Goal: Transaction & Acquisition: Book appointment/travel/reservation

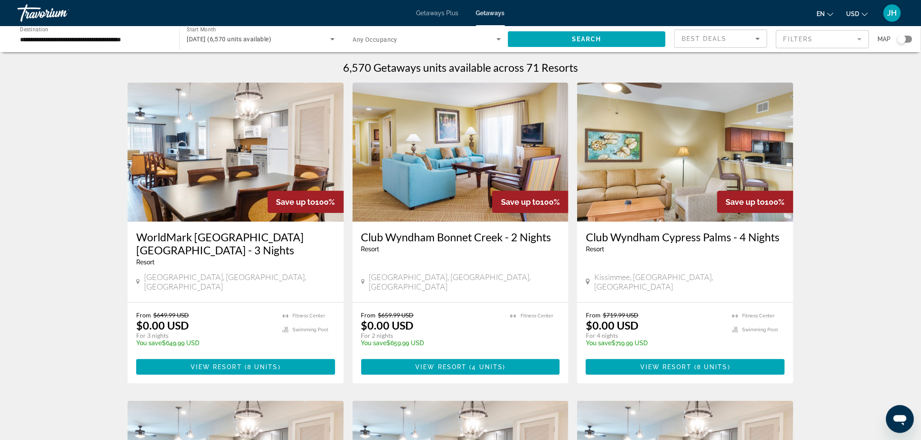
click at [886, 12] on div "JH" at bounding box center [891, 12] width 17 height 17
click at [847, 97] on button "Sign Out" at bounding box center [834, 97] width 34 height 11
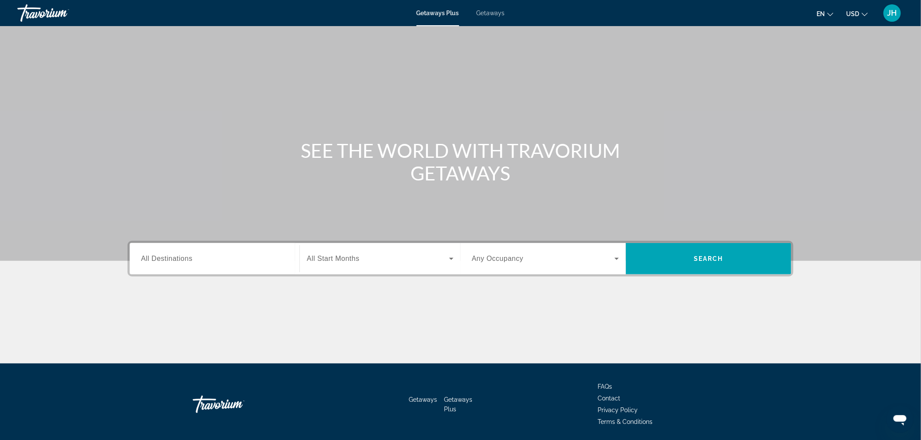
click at [198, 260] on input "Destination All Destinations" at bounding box center [214, 259] width 147 height 10
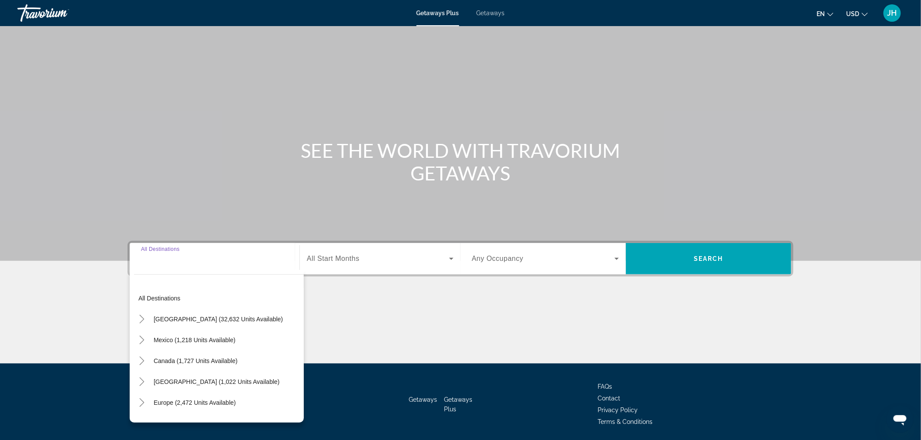
scroll to position [29, 0]
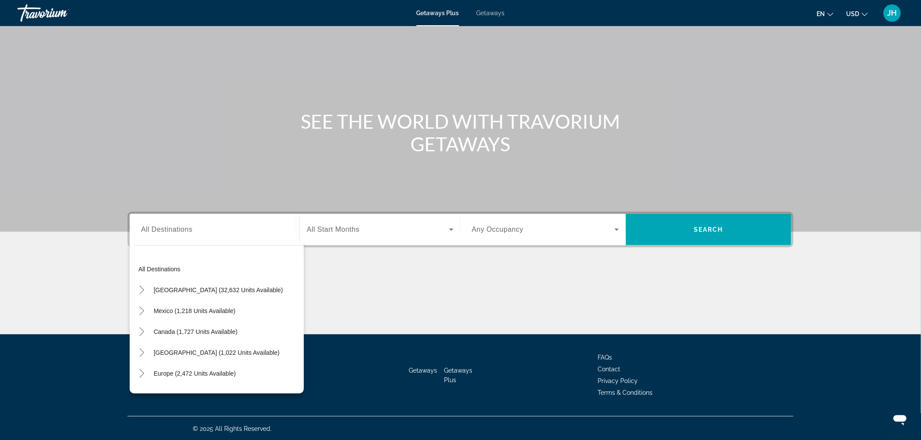
click at [497, 13] on span "Getaways" at bounding box center [491, 13] width 28 height 7
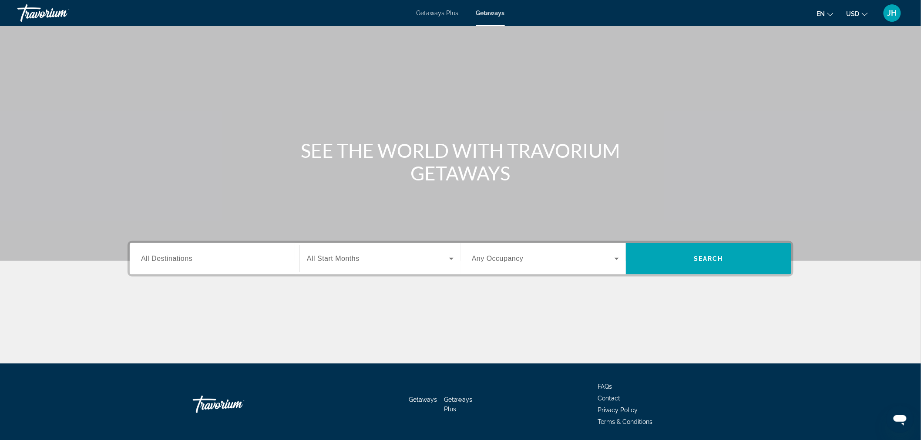
click at [167, 269] on div "Search widget" at bounding box center [214, 259] width 147 height 25
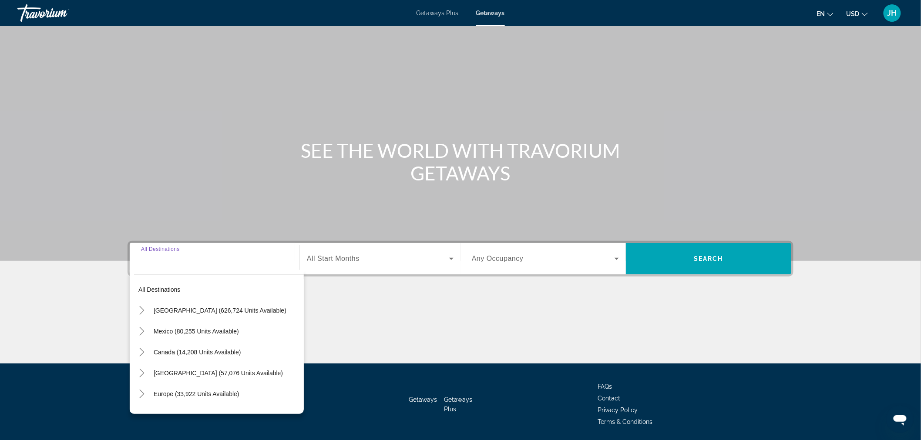
scroll to position [29, 0]
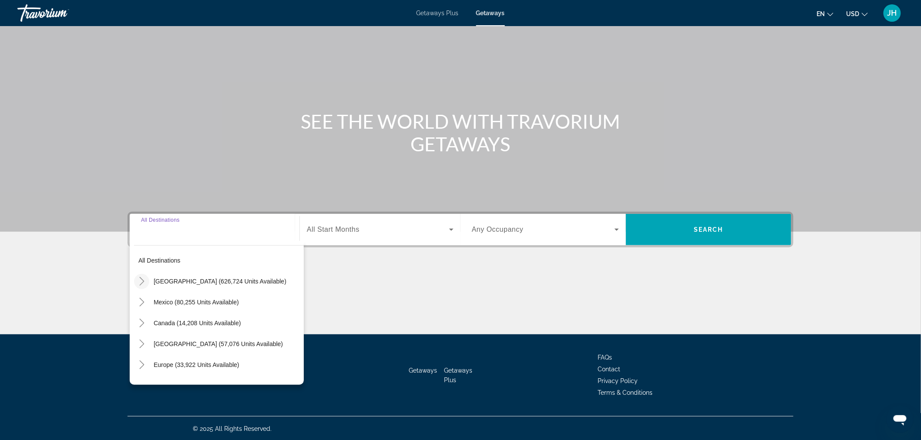
click at [136, 279] on mat-icon "Toggle United States (626,724 units available)" at bounding box center [141, 281] width 15 height 15
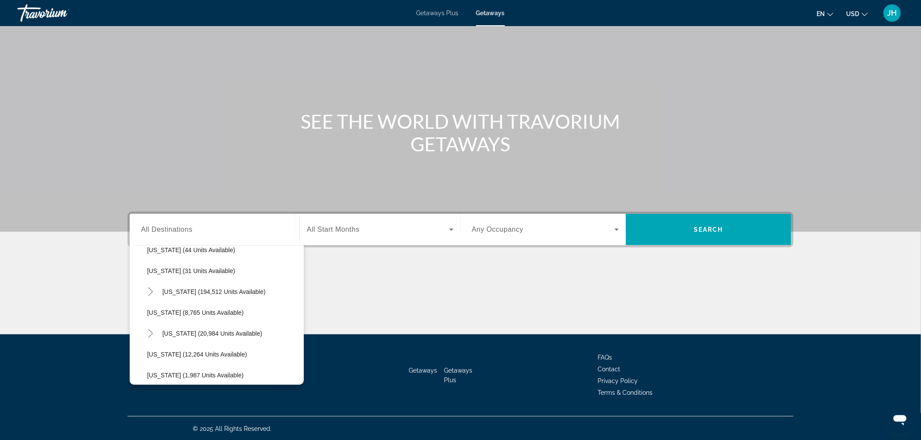
scroll to position [137, 0]
click at [144, 297] on mat-icon "Toggle Florida (194,512 units available)" at bounding box center [150, 290] width 15 height 15
click at [180, 311] on span "Orlando & Disney Area (83,695 units available)" at bounding box center [220, 311] width 129 height 7
type input "**********"
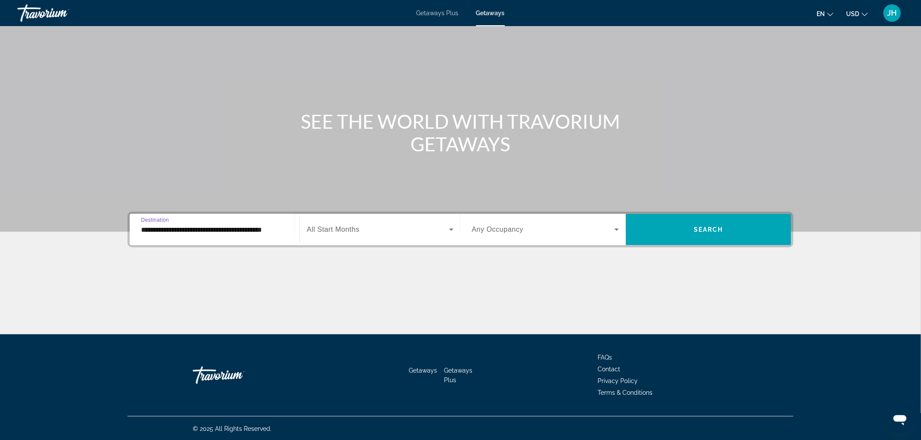
click at [354, 232] on span "All Start Months" at bounding box center [333, 229] width 53 height 7
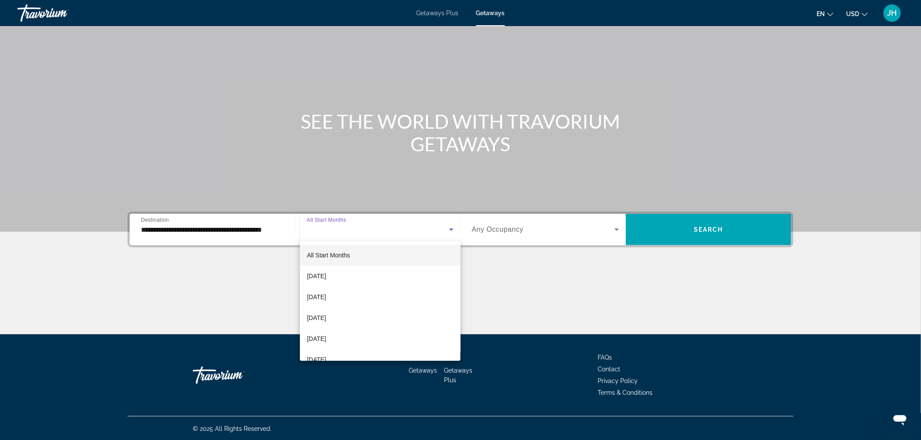
drag, startPoint x: 453, startPoint y: 266, endPoint x: 458, endPoint y: 270, distance: 5.9
click at [458, 270] on div "All Start Months September 2025 October 2025 November 2025 December 2025 Januar…" at bounding box center [380, 302] width 161 height 120
click at [326, 318] on span "February 2026" at bounding box center [316, 316] width 19 height 10
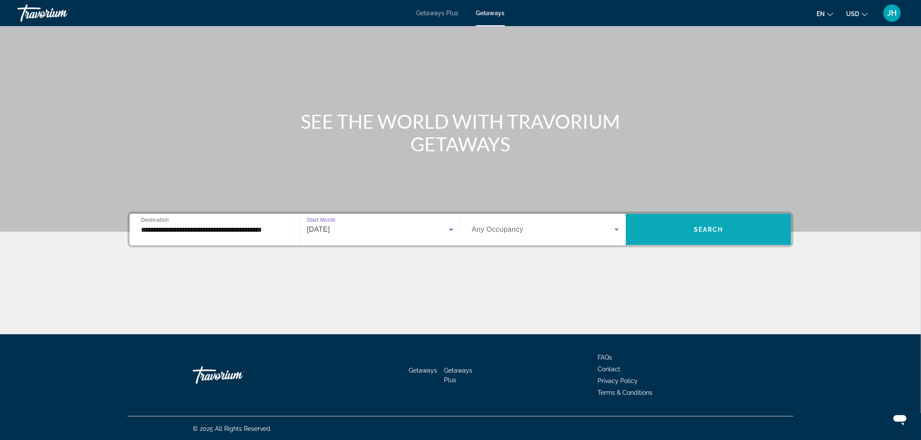
click at [660, 229] on span "Search widget" at bounding box center [708, 229] width 165 height 21
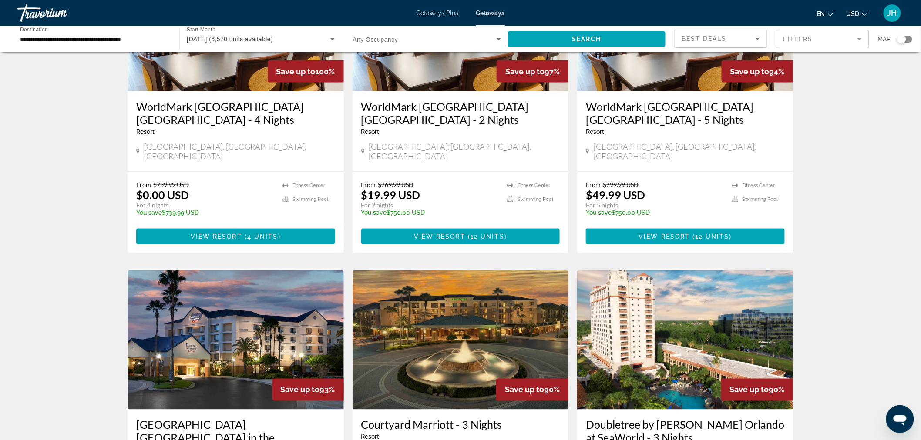
scroll to position [450, 0]
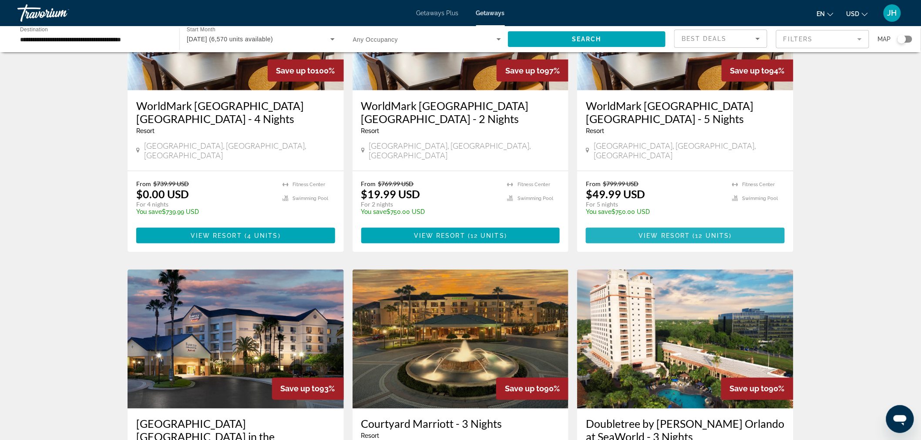
click at [728, 225] on span "Main content" at bounding box center [685, 235] width 199 height 21
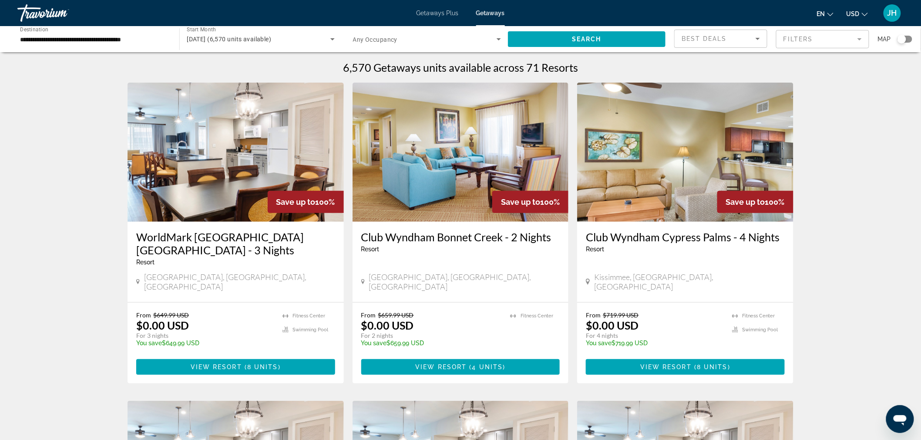
click at [810, 44] on mat-form-field "Filters" at bounding box center [822, 39] width 93 height 18
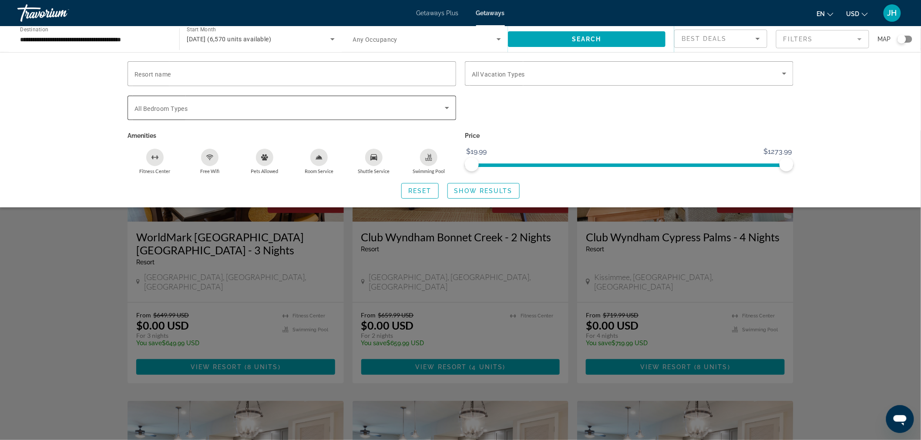
click at [307, 109] on span "Search widget" at bounding box center [289, 108] width 310 height 10
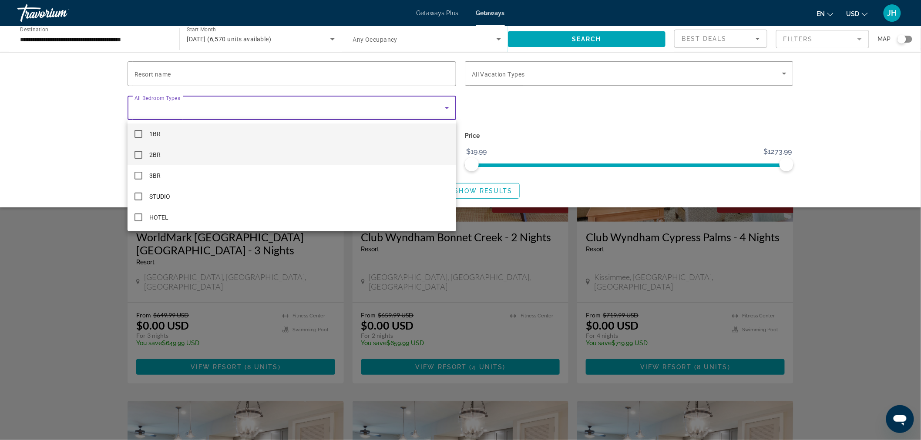
click at [168, 156] on mat-option "2BR" at bounding box center [292, 154] width 329 height 21
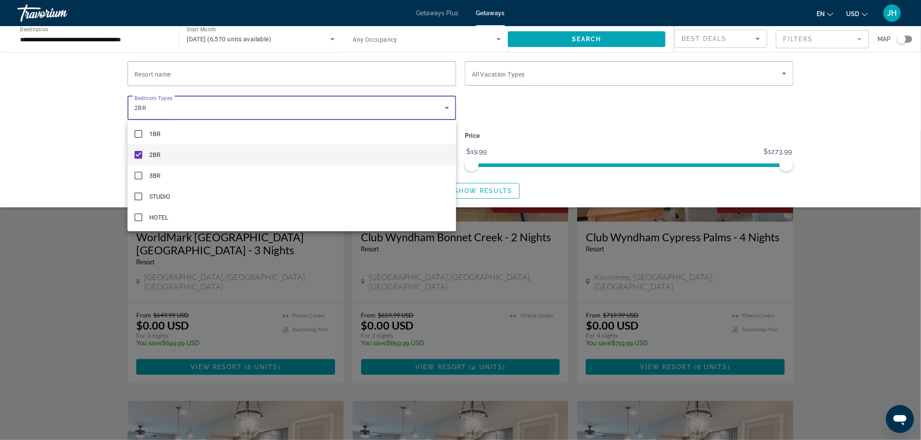
click at [568, 129] on div at bounding box center [460, 220] width 921 height 440
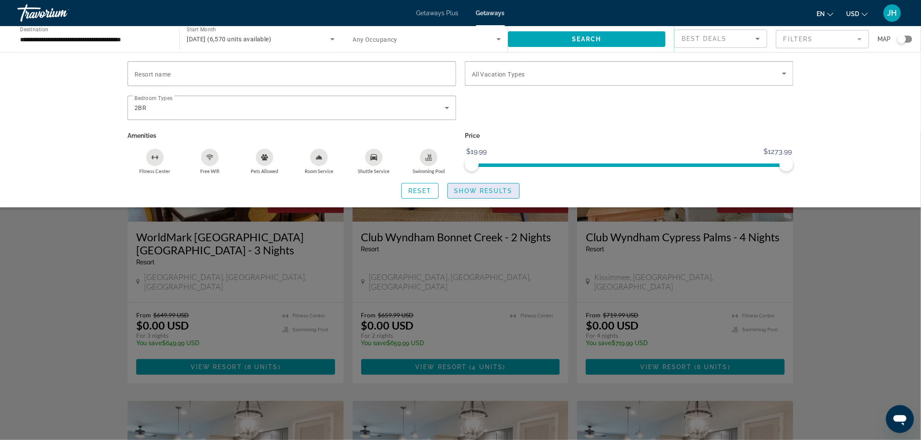
click at [492, 185] on span "Search widget" at bounding box center [483, 191] width 71 height 21
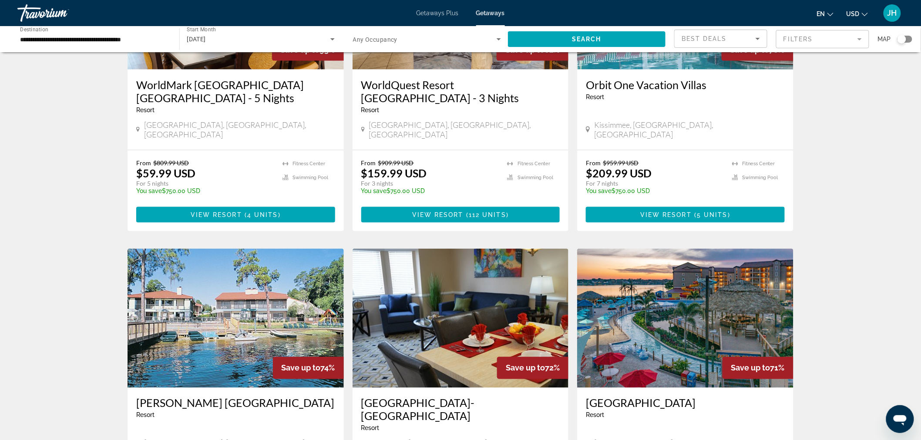
scroll to position [473, 0]
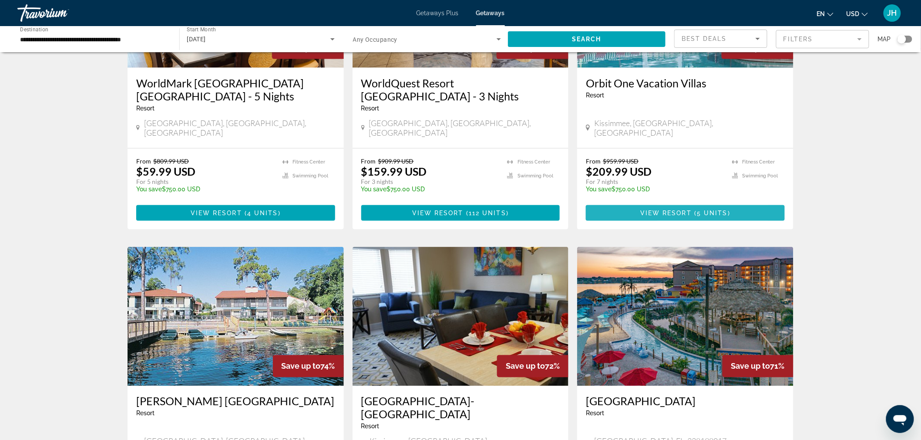
click at [666, 210] on span "View Resort" at bounding box center [665, 213] width 51 height 7
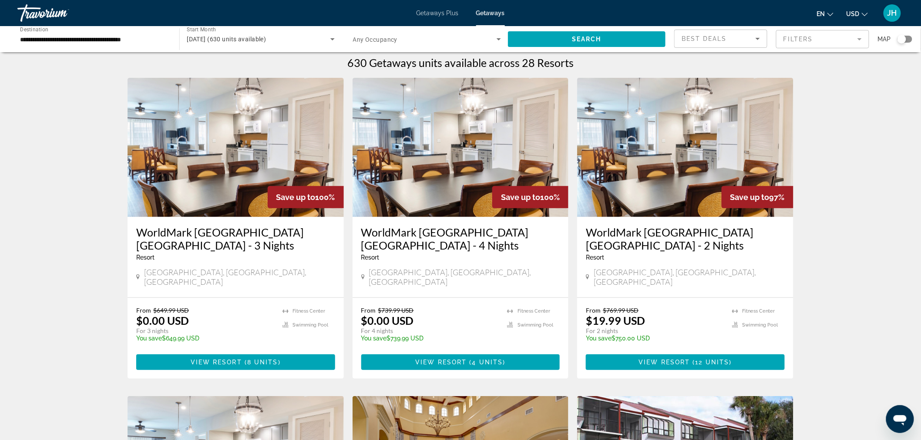
scroll to position [7, 0]
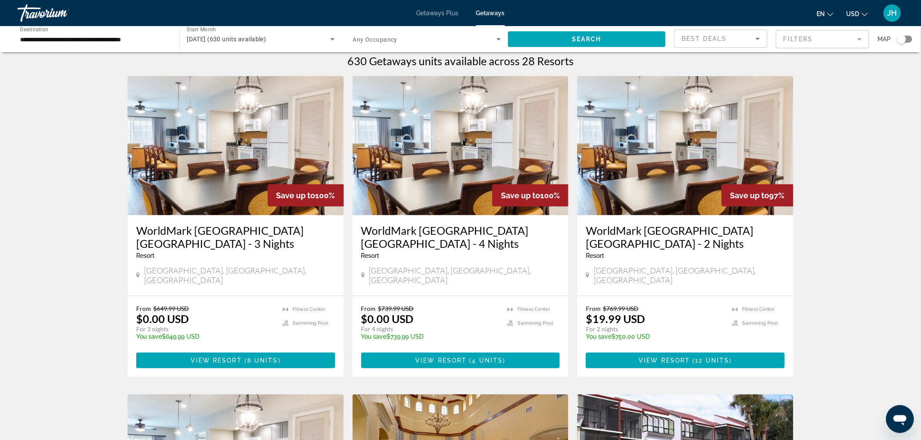
click at [843, 38] on mat-form-field "Filters" at bounding box center [822, 39] width 93 height 18
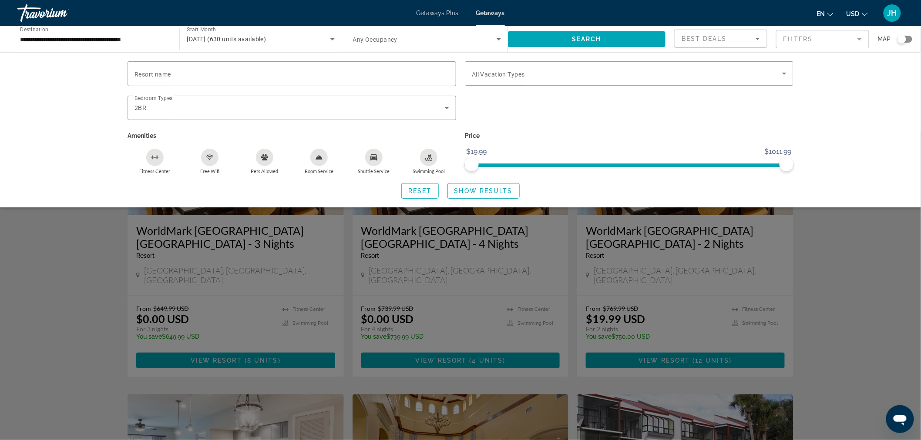
scroll to position [104, 0]
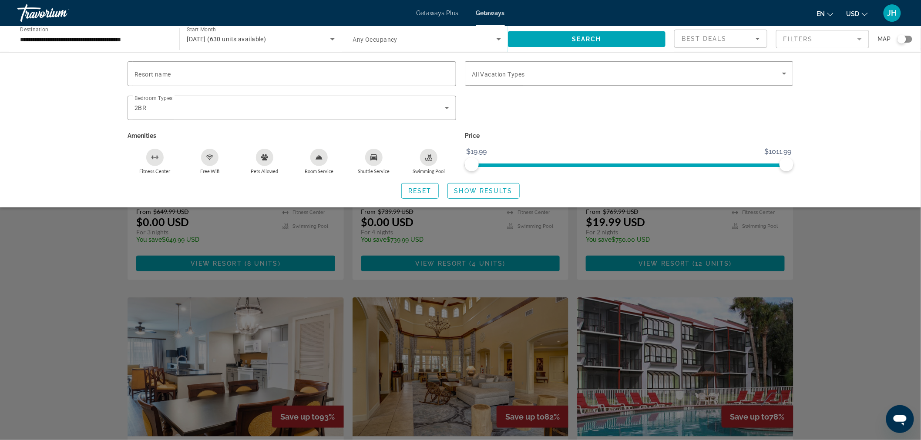
click at [867, 238] on div "Search widget" at bounding box center [460, 286] width 921 height 310
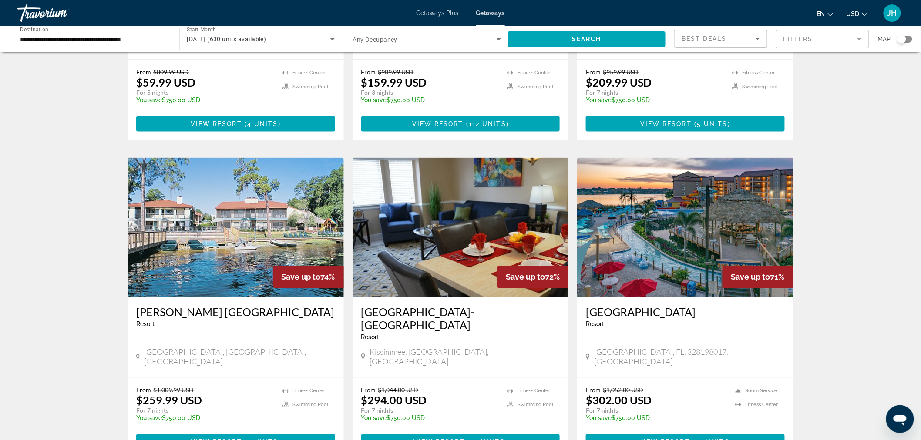
scroll to position [555, 0]
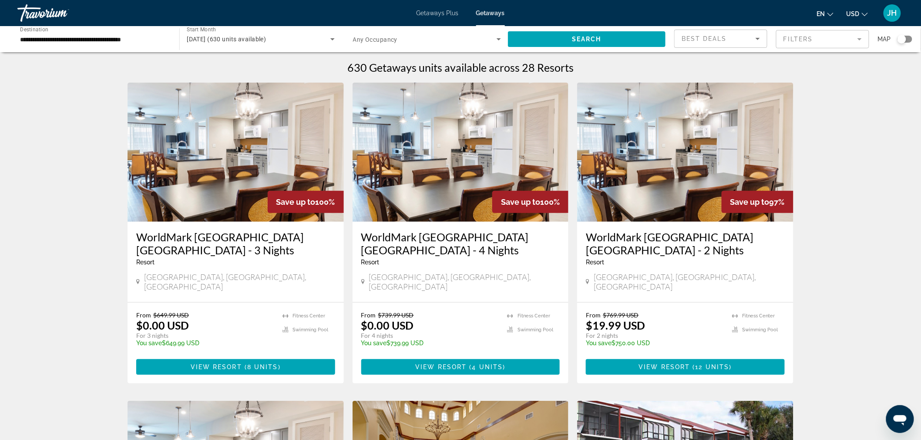
click at [823, 42] on mat-form-field "Filters" at bounding box center [822, 39] width 93 height 18
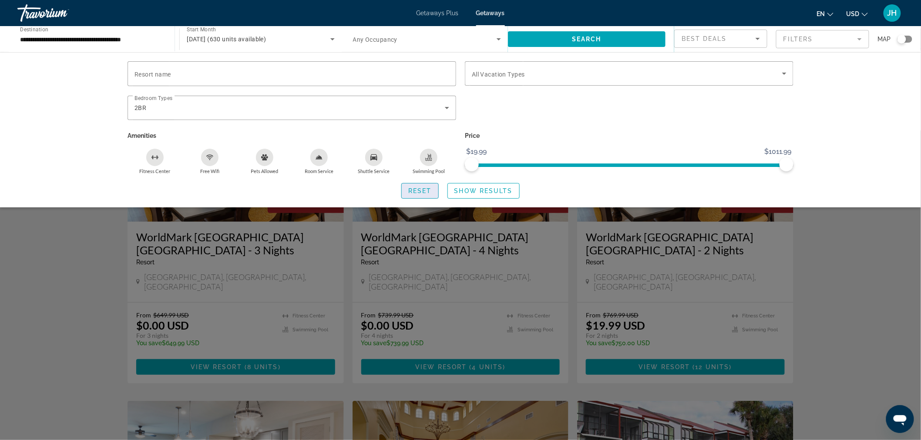
click at [426, 194] on span "Reset" at bounding box center [420, 191] width 24 height 7
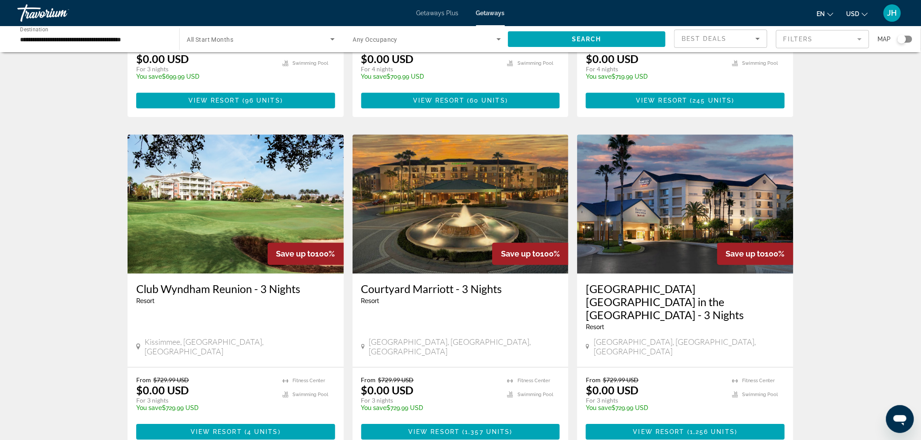
scroll to position [1007, 0]
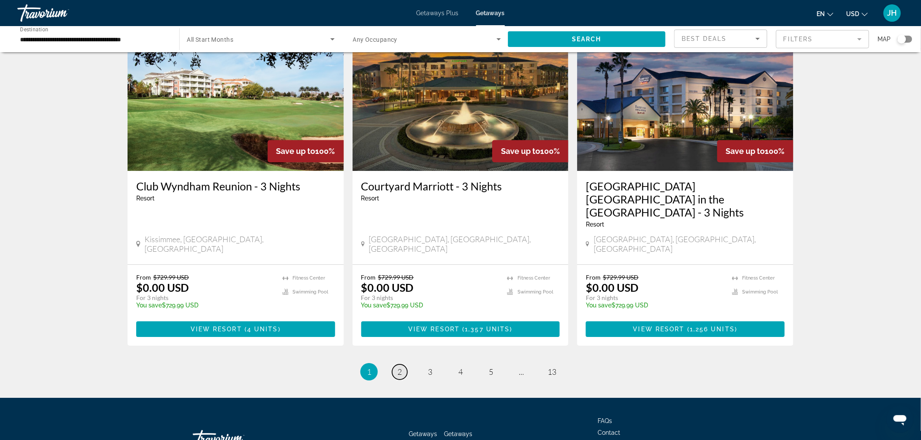
click at [397, 367] on span "2" at bounding box center [399, 372] width 4 height 10
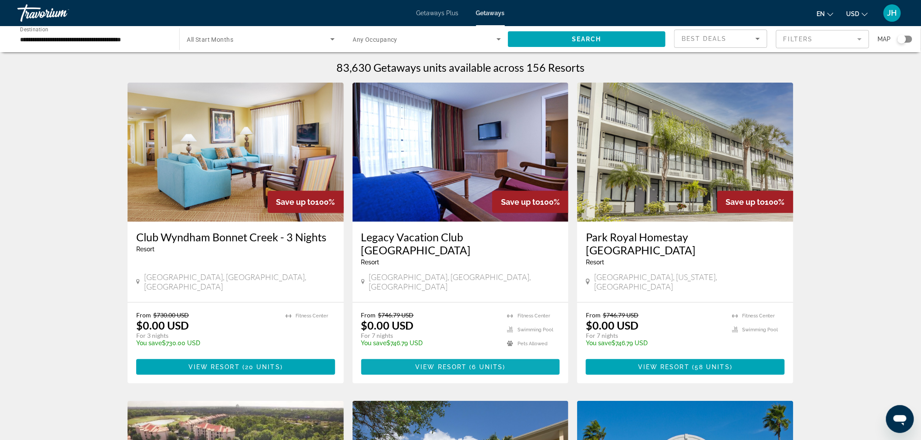
click at [459, 364] on span "View Resort" at bounding box center [440, 367] width 51 height 7
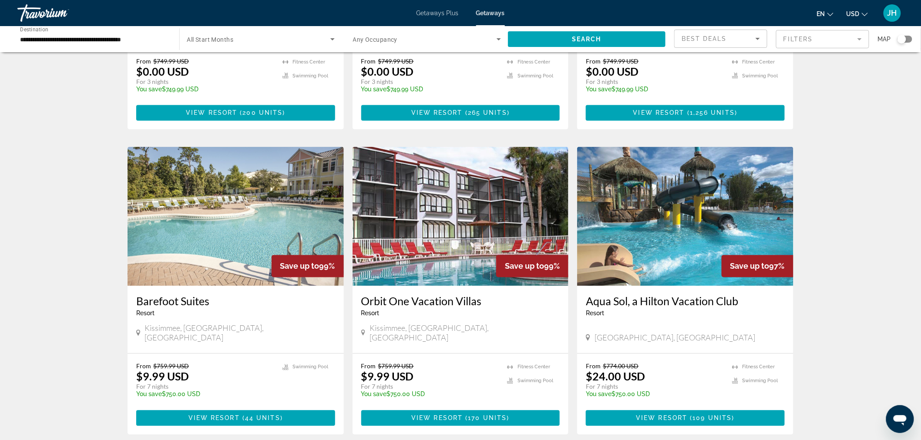
scroll to position [588, 0]
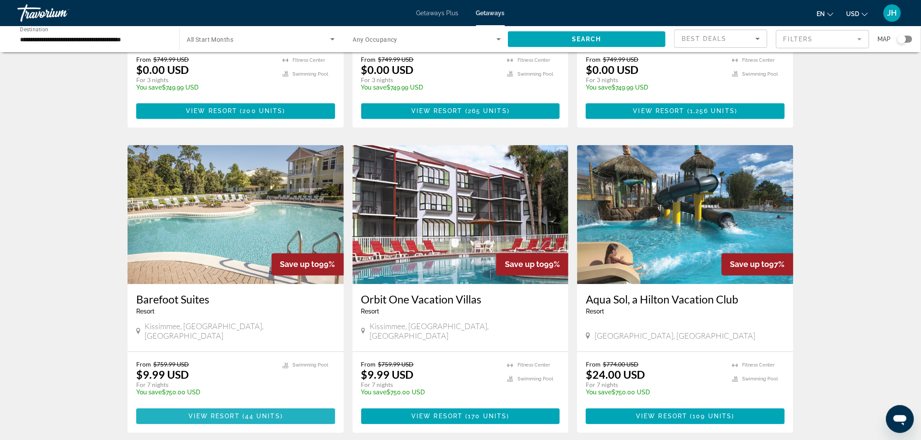
click at [263, 413] on span "44 units" at bounding box center [262, 416] width 35 height 7
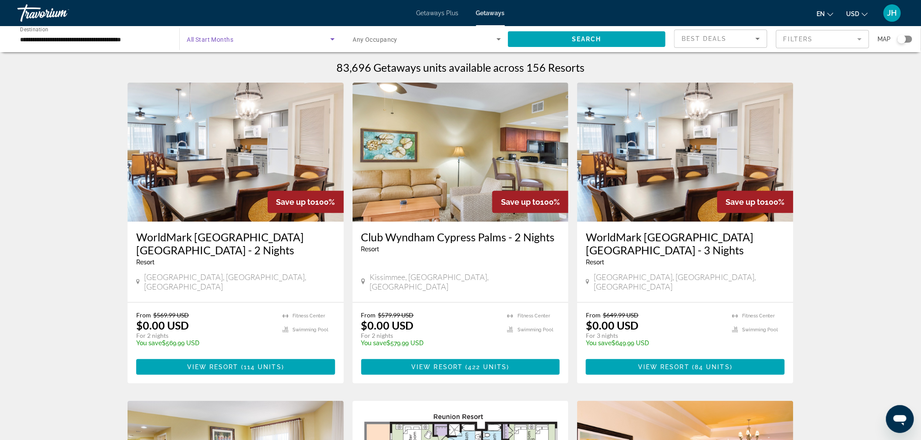
click at [268, 41] on span "Search widget" at bounding box center [258, 39] width 143 height 10
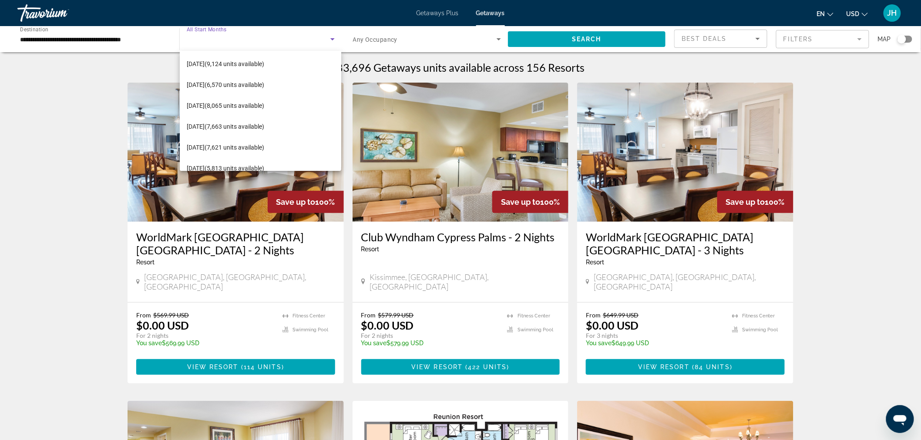
scroll to position [97, 0]
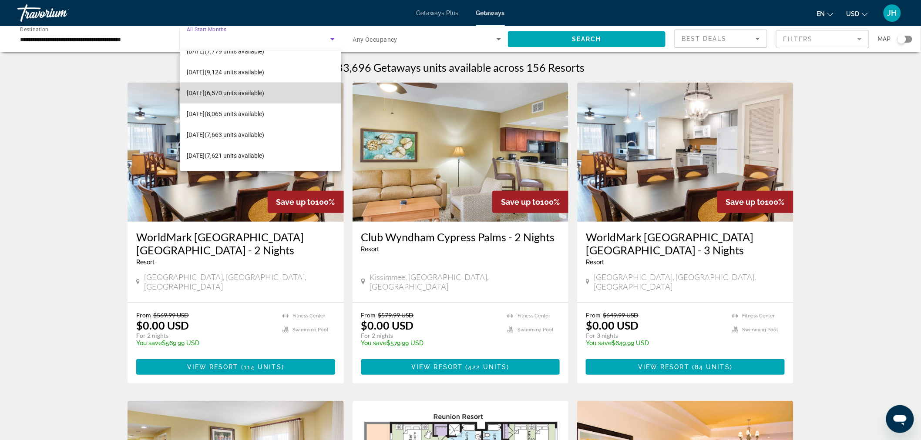
click at [264, 92] on span "February 2026 (6,570 units available)" at bounding box center [225, 93] width 77 height 10
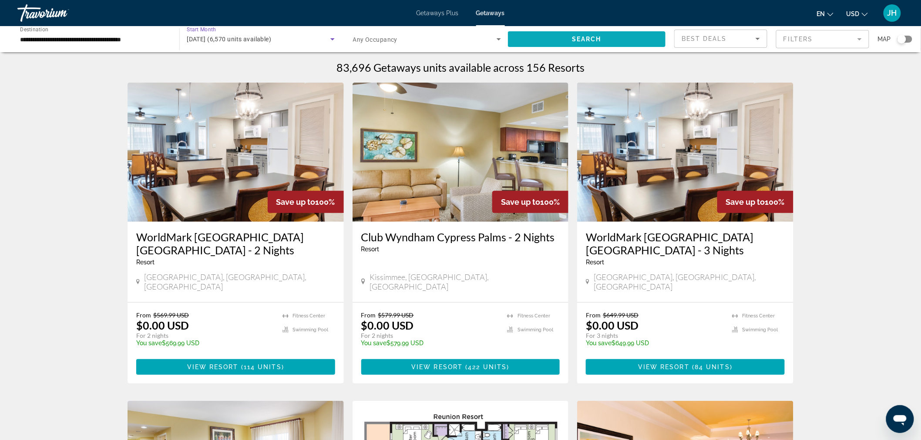
click at [591, 42] on span "Search" at bounding box center [587, 39] width 30 height 7
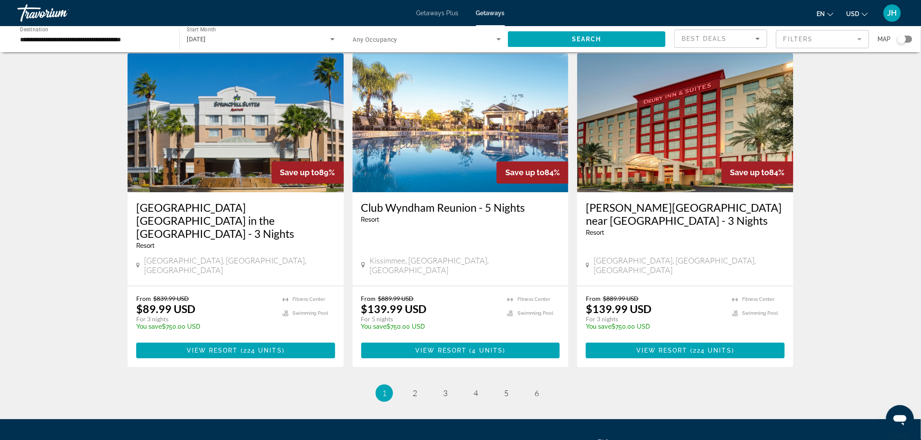
scroll to position [1002, 0]
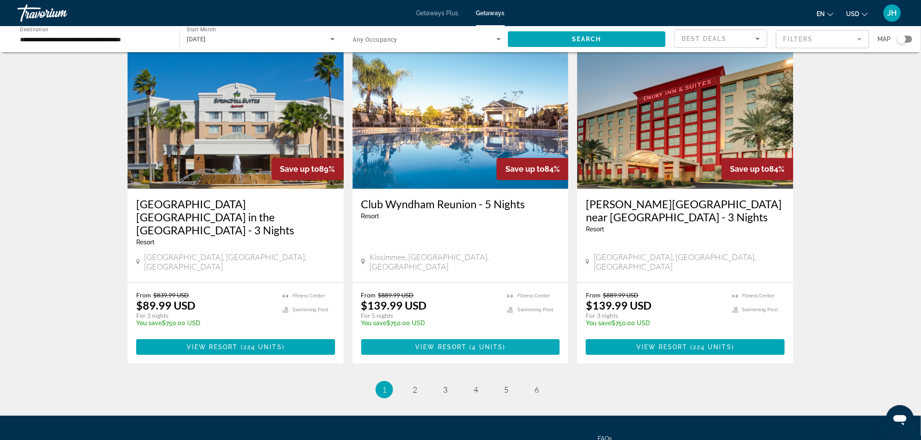
click at [396, 337] on span "Main content" at bounding box center [460, 347] width 199 height 21
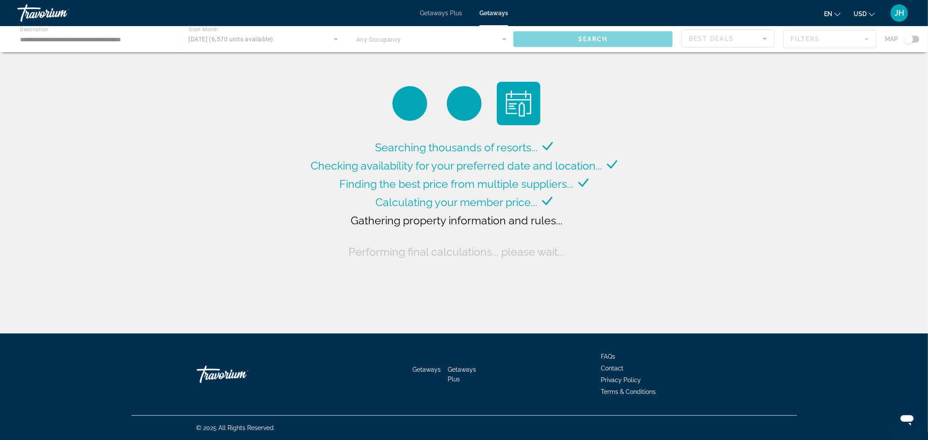
click at [781, 377] on div "Getaways Getaways Plus FAQs Contact Privacy Policy Terms & Conditions" at bounding box center [464, 375] width 666 height 82
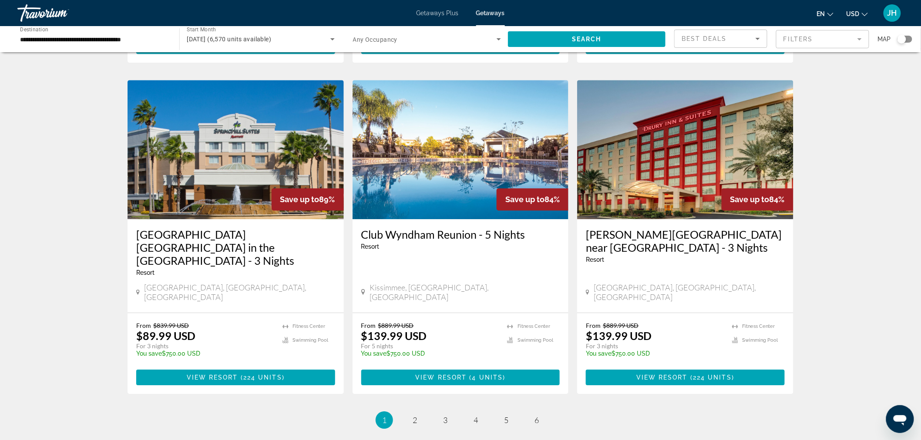
scroll to position [972, 0]
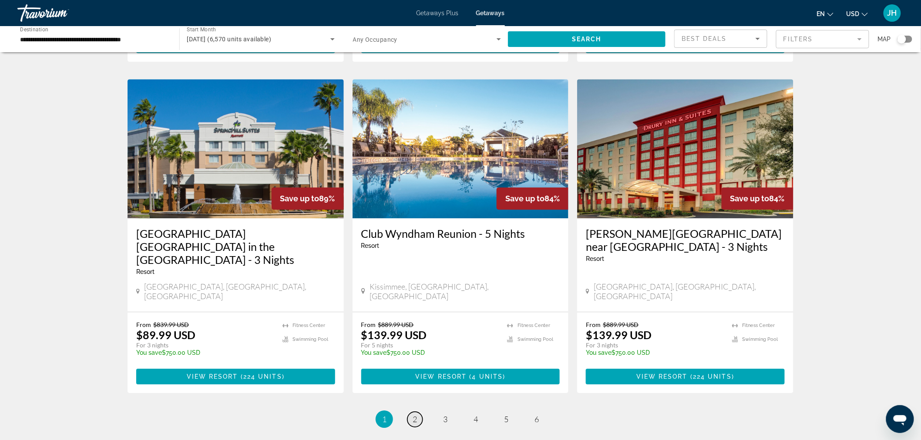
click at [420, 412] on link "page 2" at bounding box center [414, 419] width 15 height 15
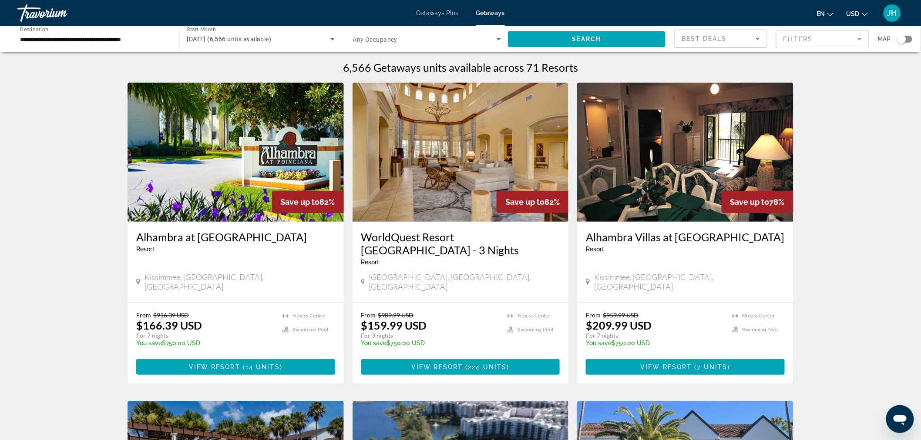
click at [826, 44] on mat-form-field "Filters" at bounding box center [822, 39] width 93 height 18
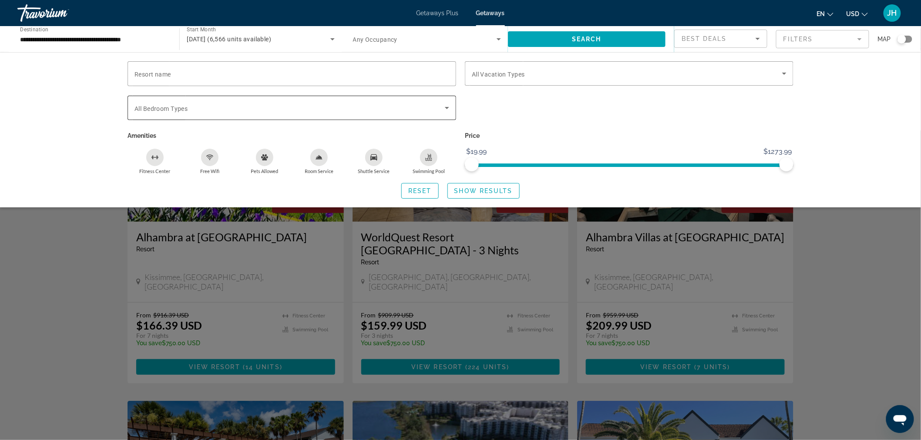
click at [250, 111] on span "Search widget" at bounding box center [289, 108] width 310 height 10
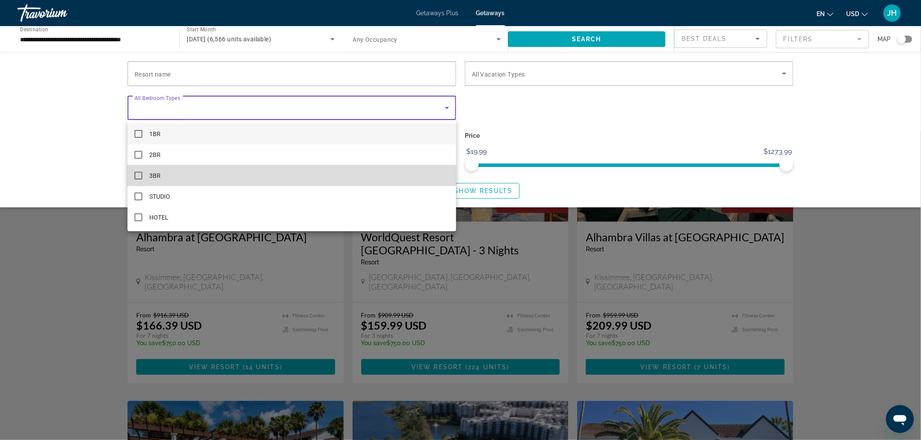
click at [147, 183] on mat-option "3BR" at bounding box center [292, 175] width 329 height 21
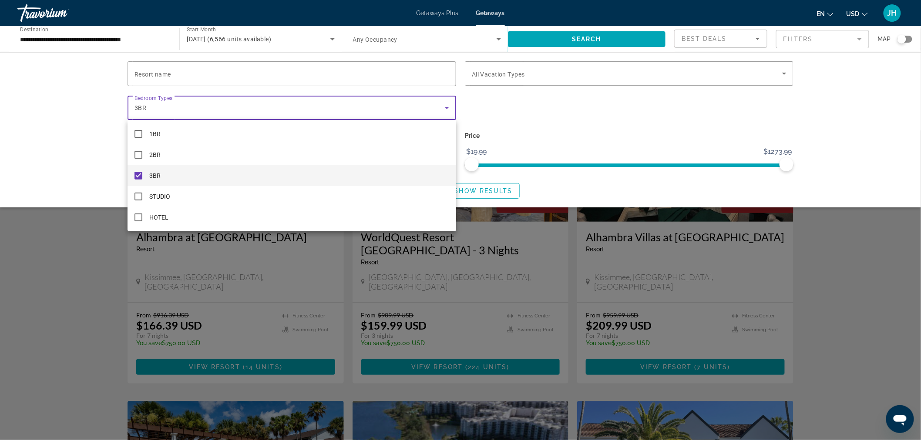
click at [510, 192] on div at bounding box center [460, 220] width 921 height 440
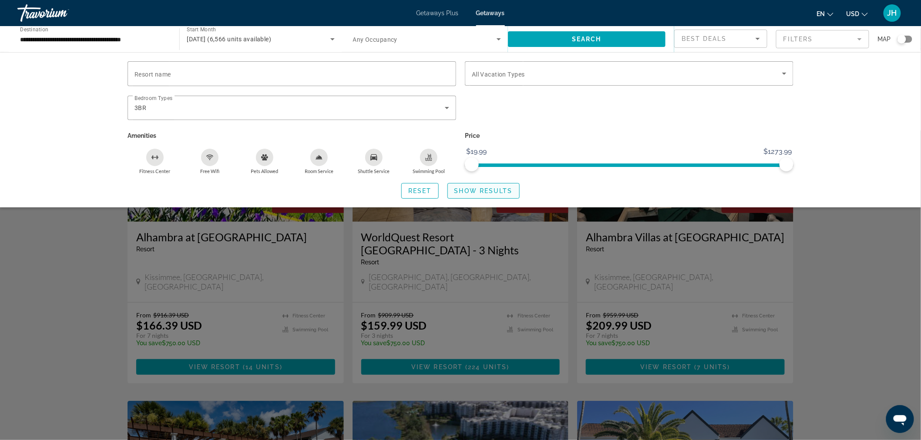
click at [498, 190] on span "Show Results" at bounding box center [483, 191] width 58 height 7
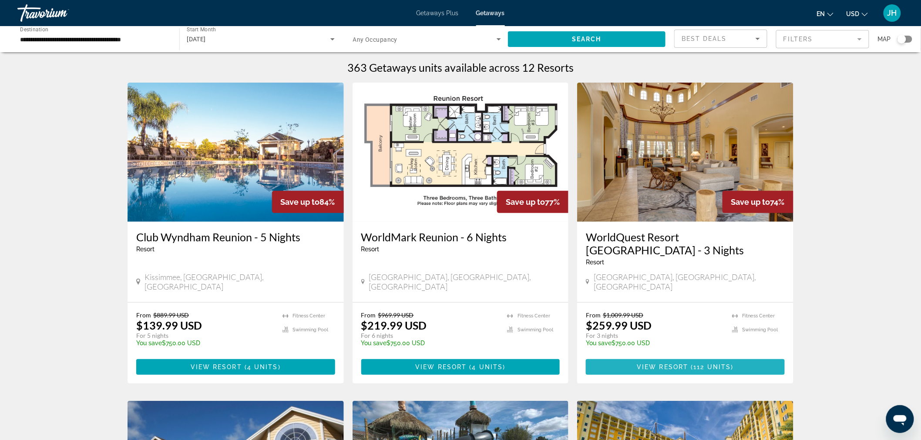
click at [759, 357] on span "Main content" at bounding box center [685, 367] width 199 height 21
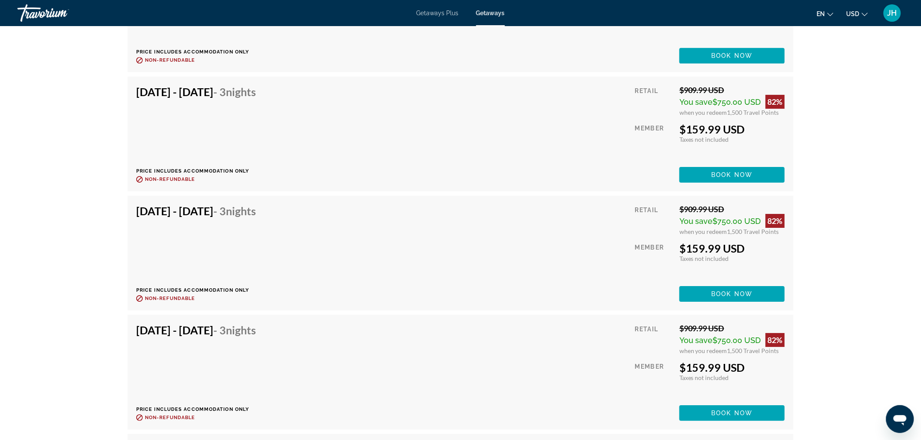
scroll to position [3911, 0]
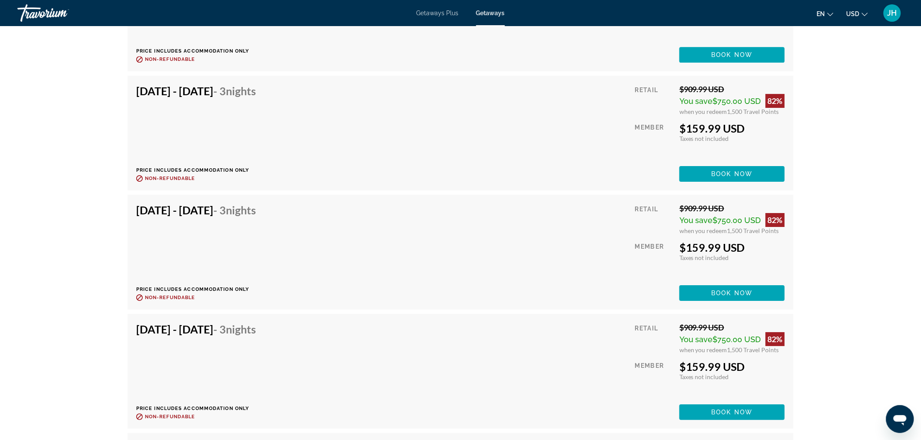
click at [195, 246] on div "Feb 22, 2026 - Feb 25, 2026 - 3 Nights Price includes accommodation only Refund…" at bounding box center [199, 252] width 126 height 97
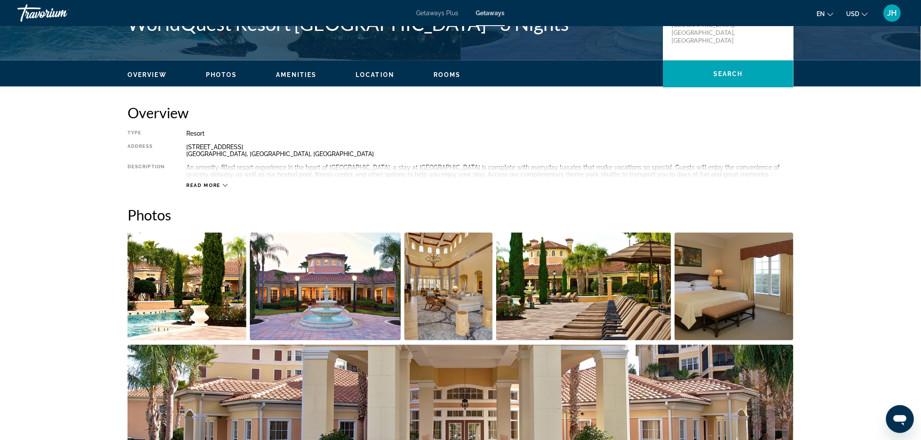
scroll to position [225, 0]
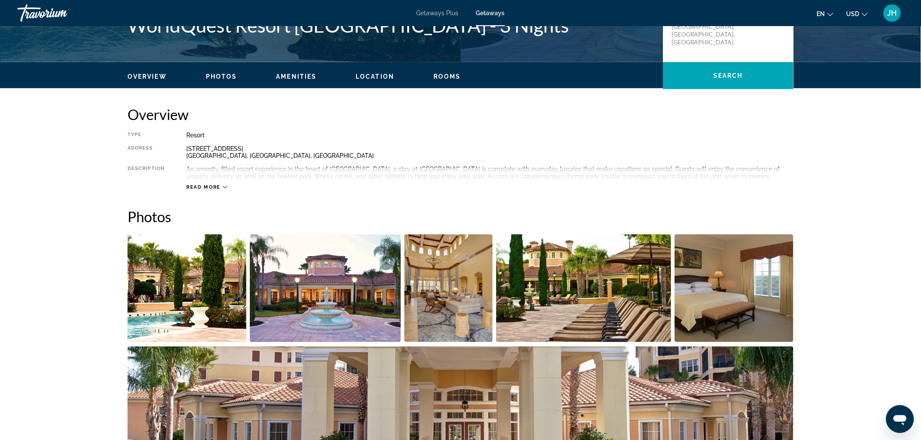
click at [212, 296] on img "Open full-screen image slider" at bounding box center [187, 289] width 119 height 108
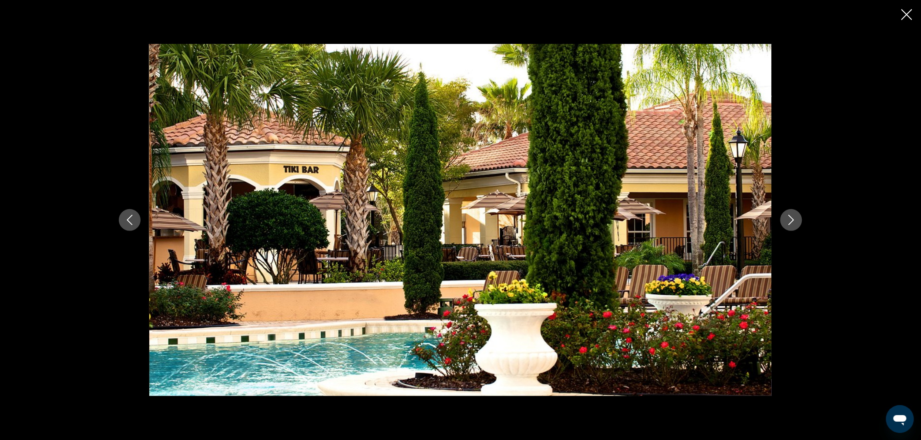
click at [791, 220] on icon "Next image" at bounding box center [791, 220] width 10 height 10
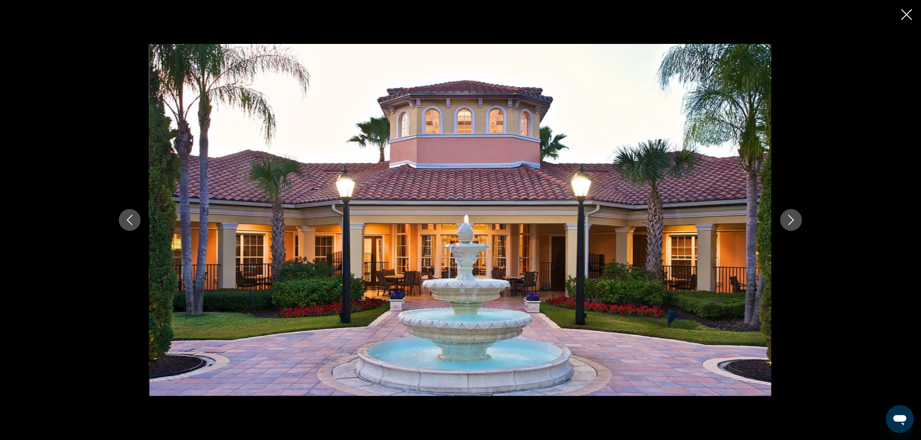
click at [796, 228] on button "Next image" at bounding box center [791, 220] width 22 height 22
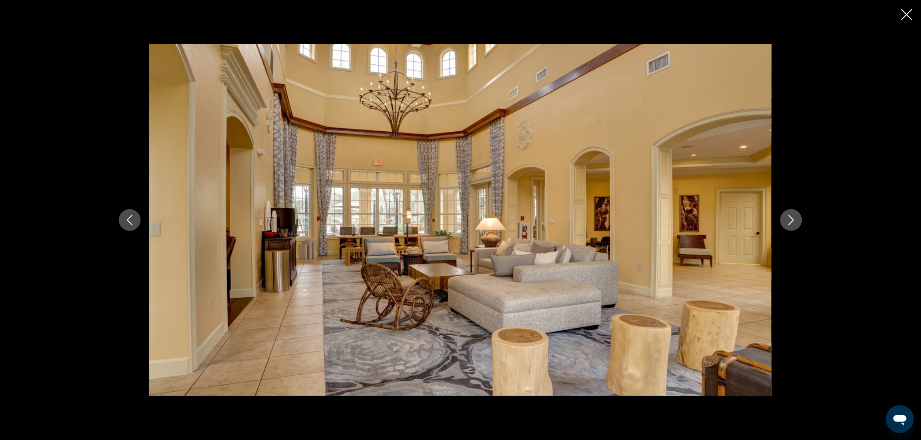
click at [796, 228] on button "Next image" at bounding box center [791, 220] width 22 height 22
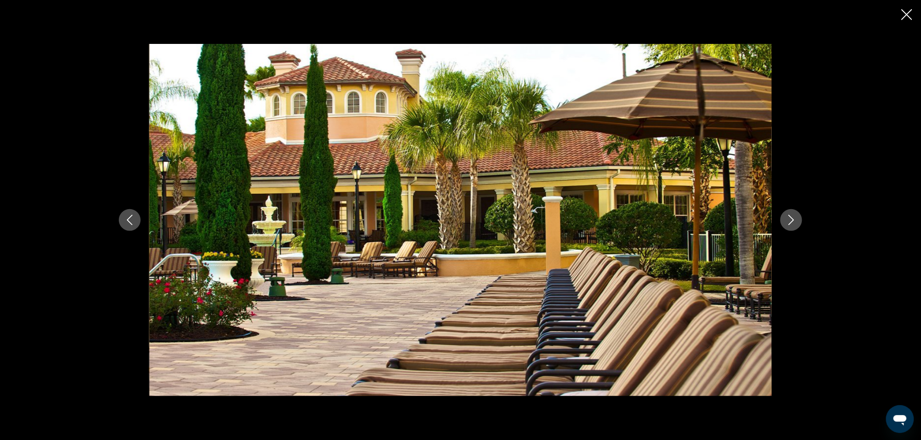
click at [788, 228] on button "Next image" at bounding box center [791, 220] width 22 height 22
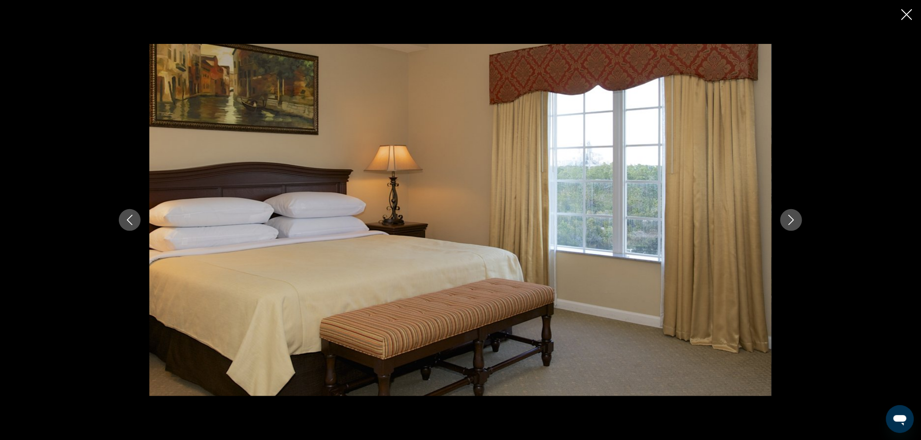
click at [791, 220] on icon "Next image" at bounding box center [791, 220] width 10 height 10
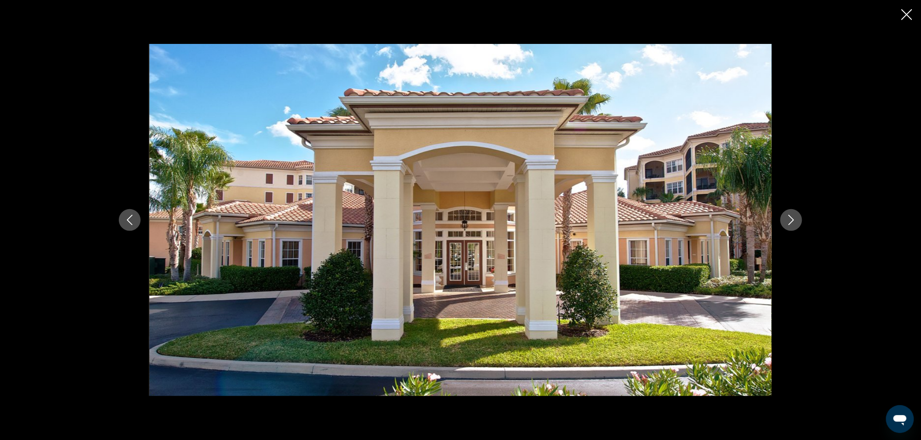
click at [791, 220] on icon "Next image" at bounding box center [791, 220] width 10 height 10
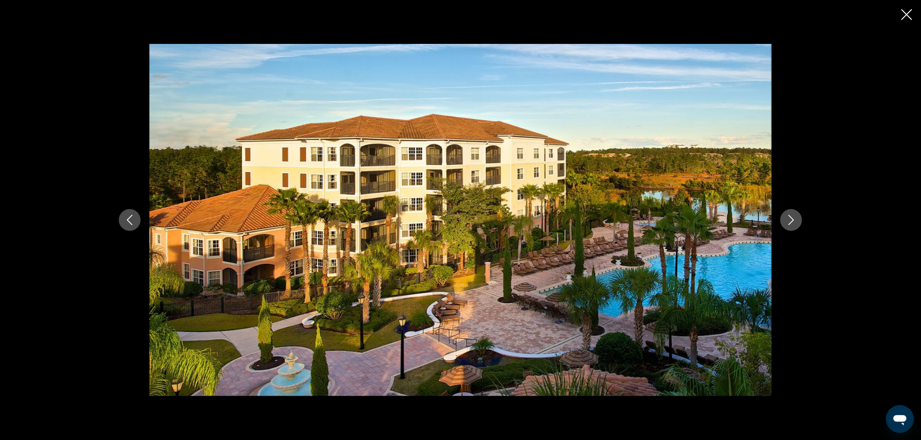
click at [791, 220] on icon "Next image" at bounding box center [791, 220] width 10 height 10
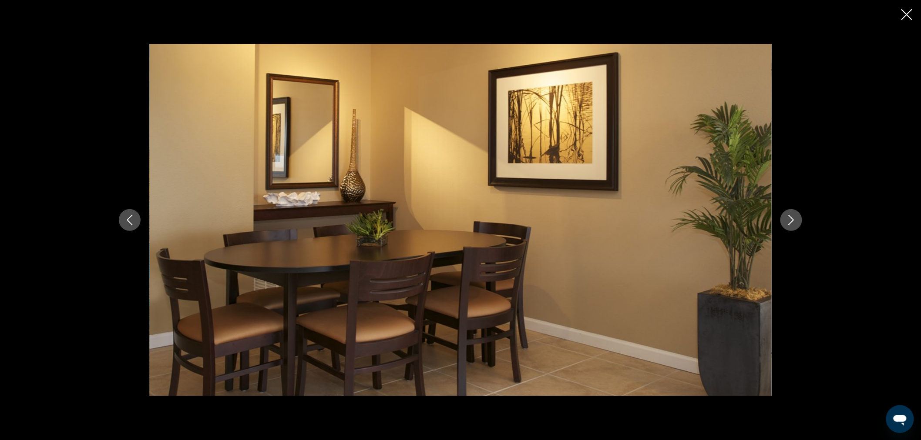
click at [791, 220] on icon "Next image" at bounding box center [791, 220] width 10 height 10
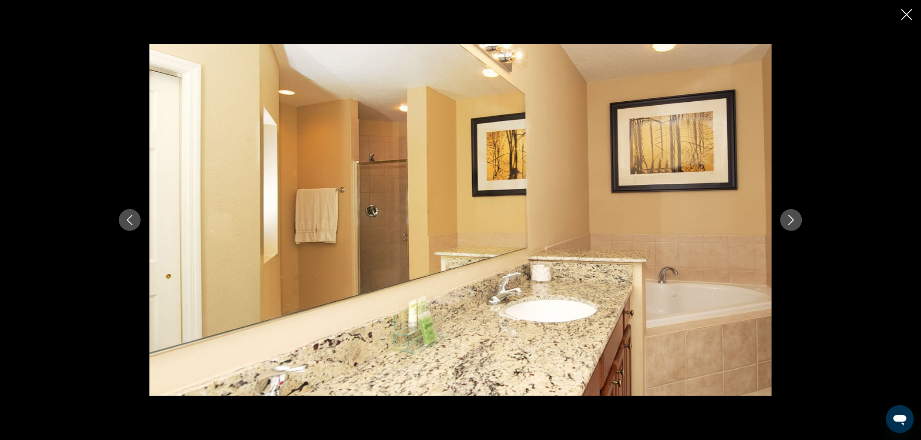
click at [789, 228] on button "Next image" at bounding box center [791, 220] width 22 height 22
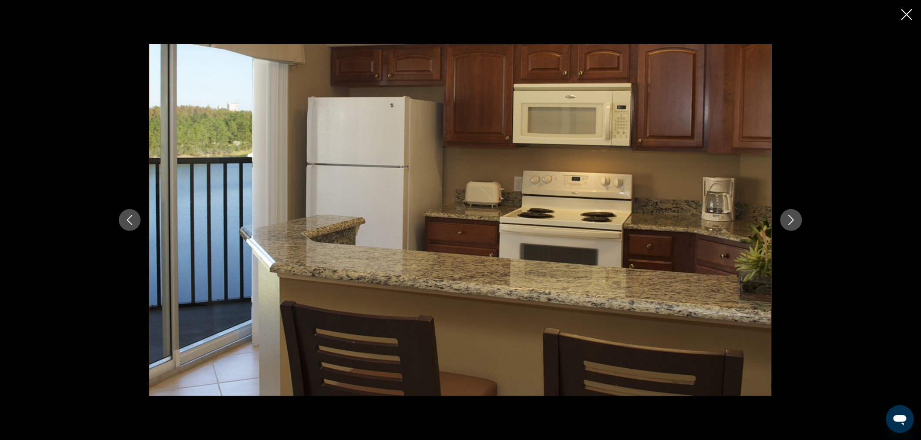
click at [790, 228] on button "Next image" at bounding box center [791, 220] width 22 height 22
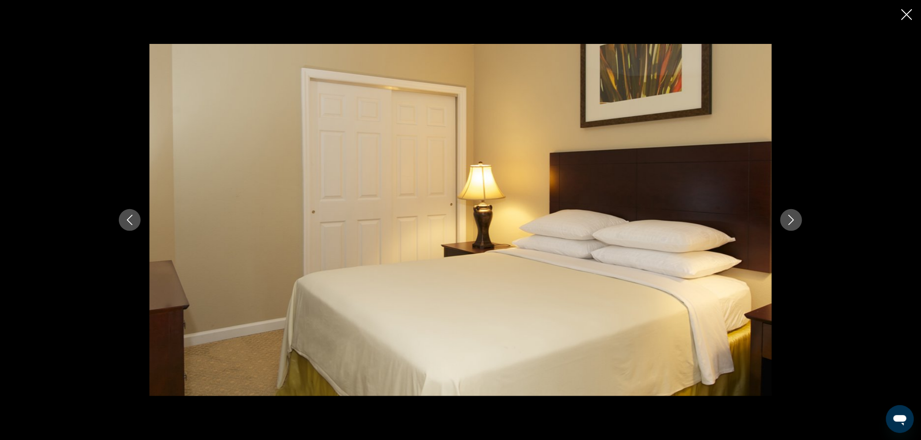
click at [790, 228] on button "Next image" at bounding box center [791, 220] width 22 height 22
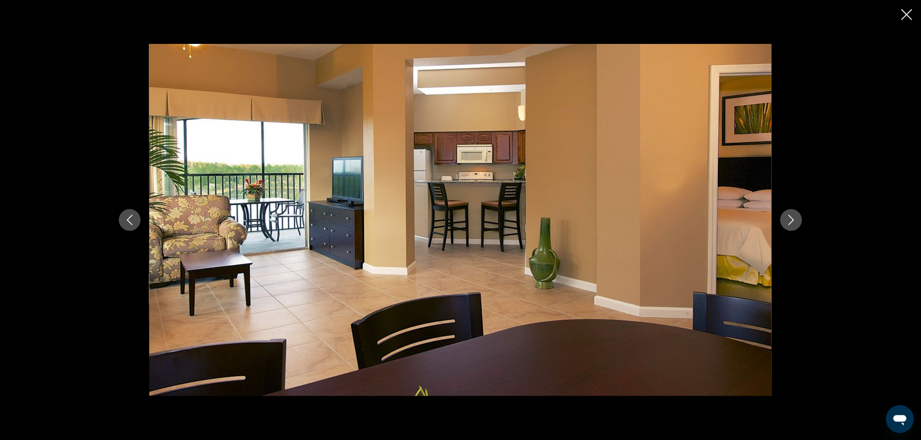
click at [790, 228] on button "Next image" at bounding box center [791, 220] width 22 height 22
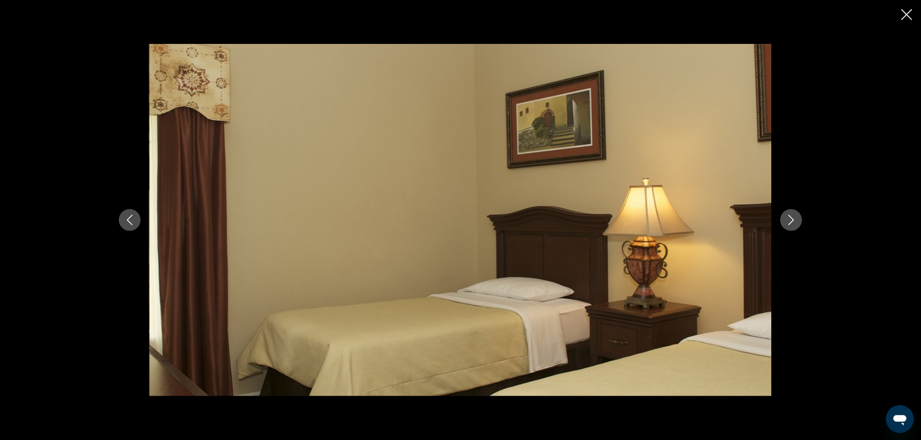
click at [790, 228] on button "Next image" at bounding box center [791, 220] width 22 height 22
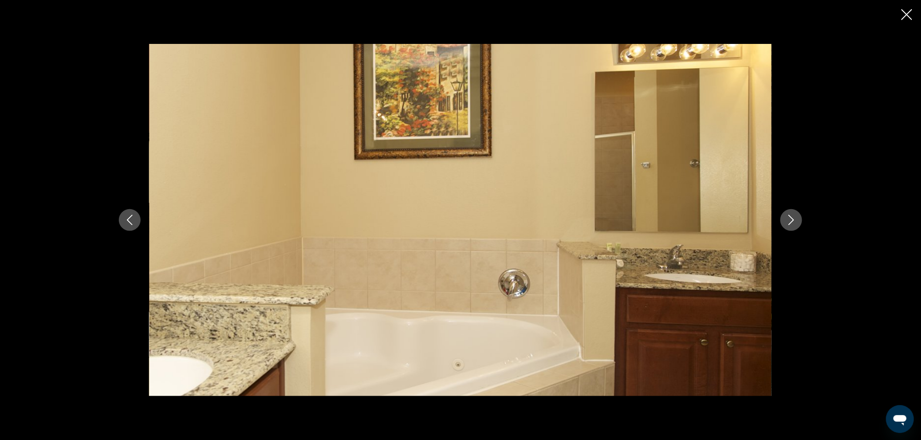
click at [906, 19] on icon "Close slideshow" at bounding box center [906, 14] width 11 height 11
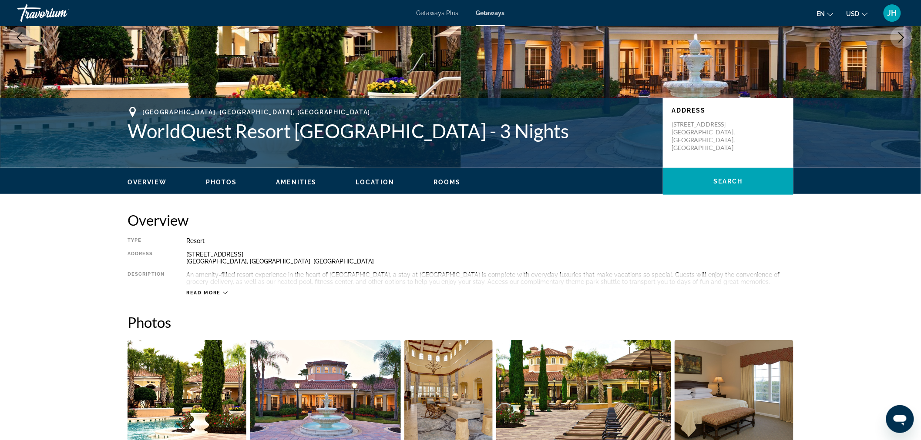
scroll to position [0, 0]
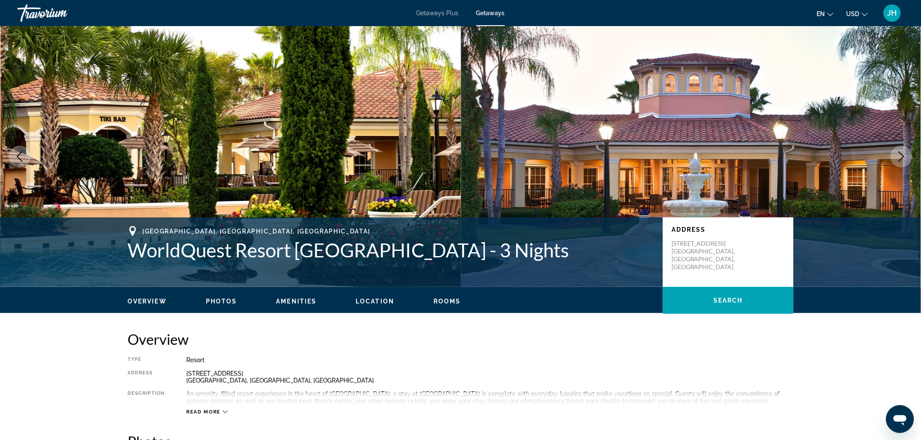
click at [221, 301] on span "Photos" at bounding box center [221, 301] width 31 height 7
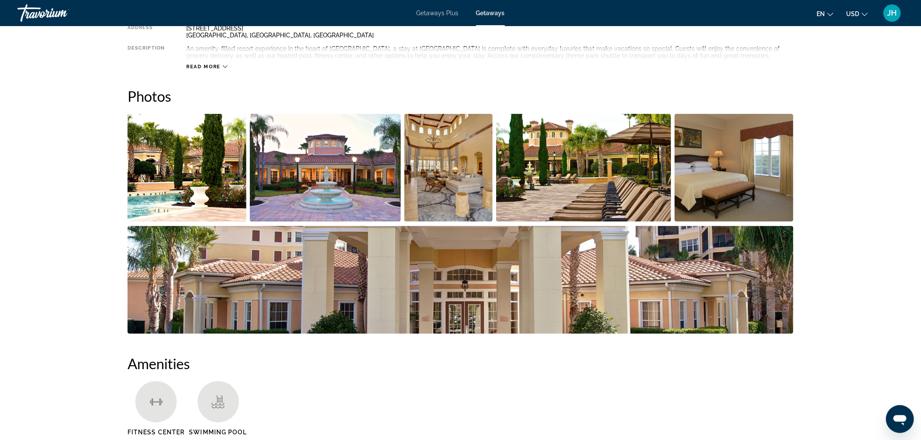
scroll to position [381, 0]
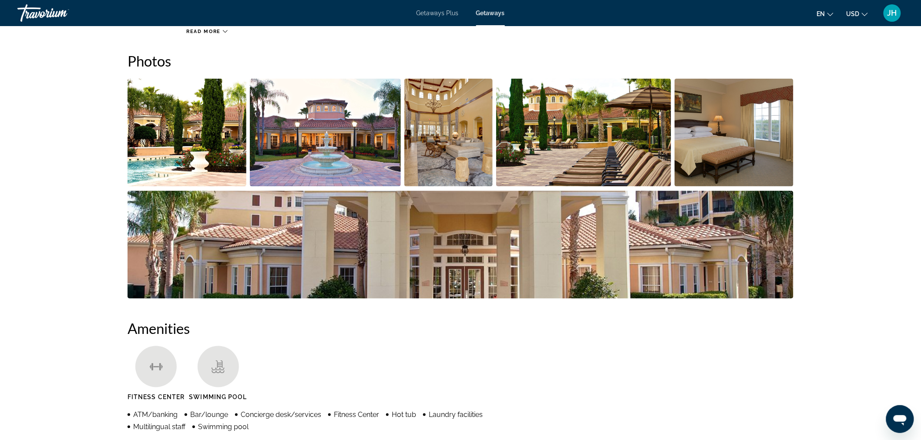
click at [721, 212] on img "Open full-screen image slider" at bounding box center [461, 245] width 666 height 108
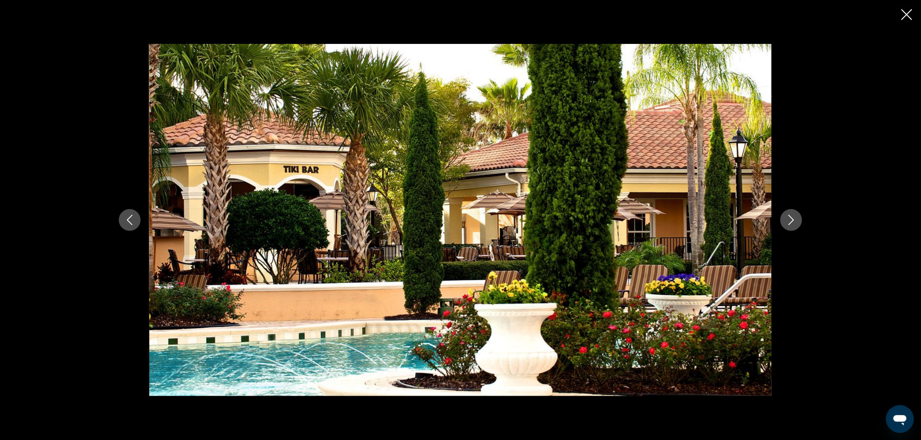
click at [791, 220] on icon "Next image" at bounding box center [791, 220] width 10 height 10
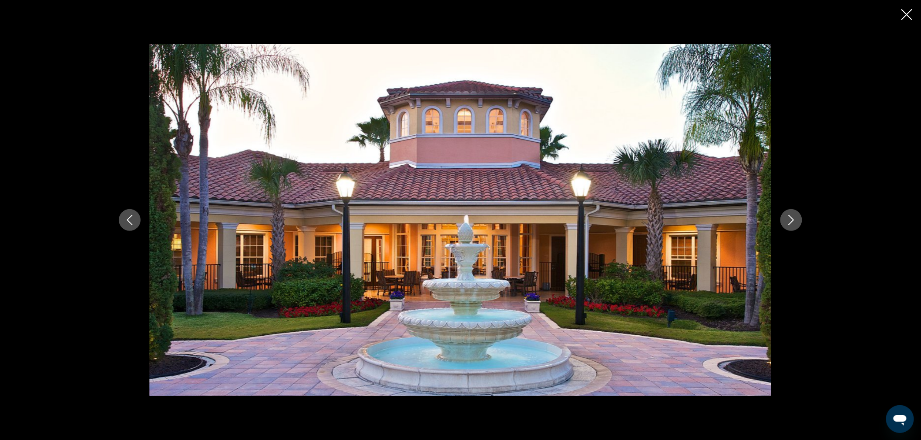
click at [795, 227] on button "Next image" at bounding box center [791, 220] width 22 height 22
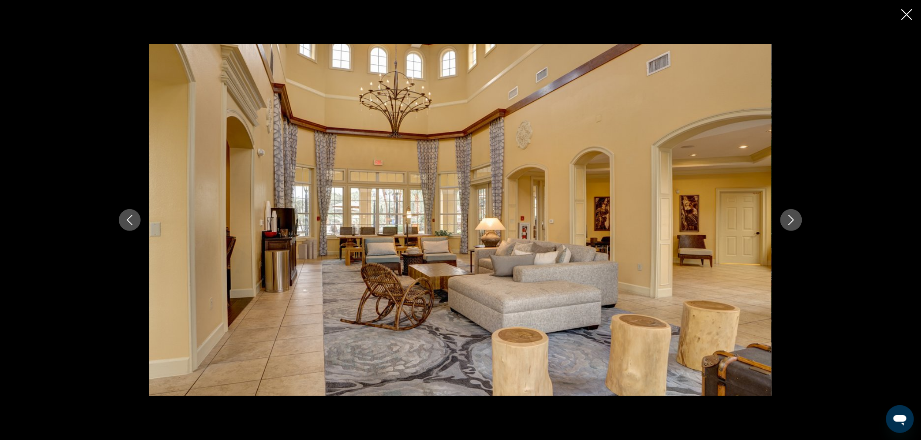
click at [798, 228] on div "prev next" at bounding box center [460, 220] width 701 height 353
click at [790, 228] on button "Next image" at bounding box center [791, 220] width 22 height 22
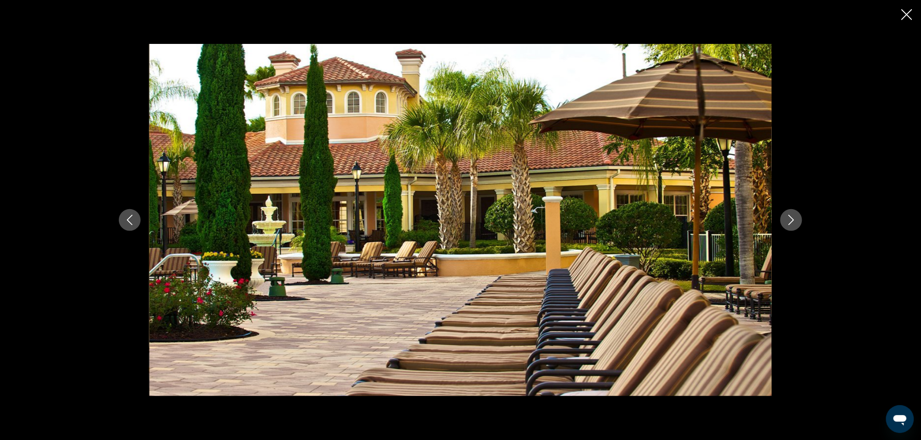
click at [781, 225] on div "prev next" at bounding box center [460, 220] width 701 height 353
click at [799, 229] on div "prev next" at bounding box center [460, 220] width 701 height 353
click at [799, 224] on button "Next image" at bounding box center [791, 220] width 22 height 22
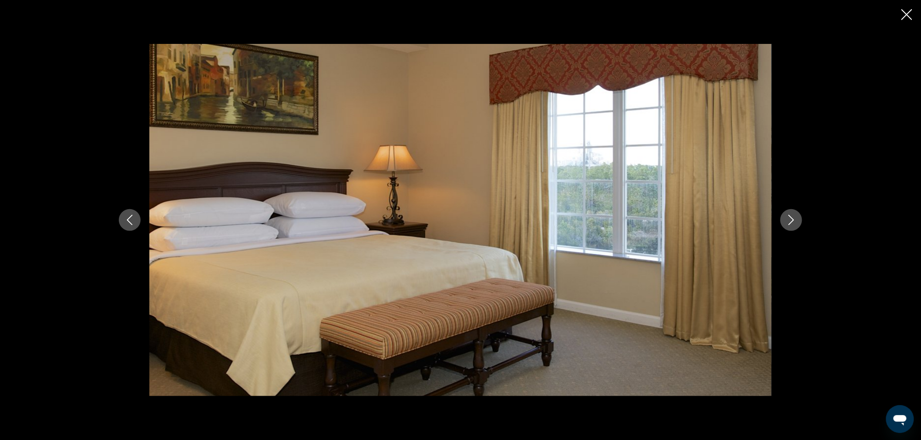
click at [794, 220] on icon "Next image" at bounding box center [792, 220] width 6 height 10
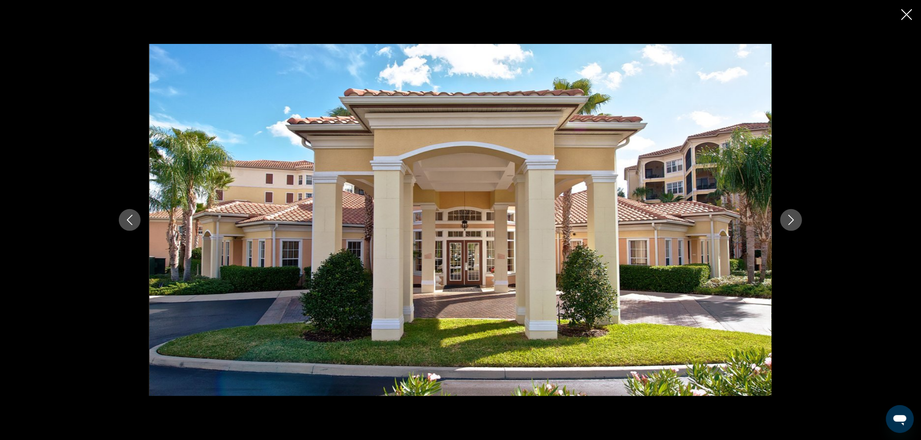
click at [799, 220] on button "Next image" at bounding box center [791, 220] width 22 height 22
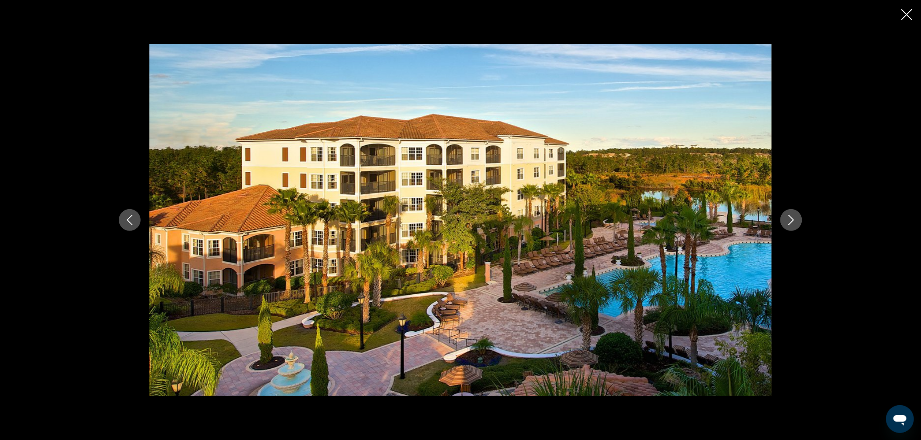
click at [798, 228] on div "prev next" at bounding box center [460, 220] width 701 height 353
click at [790, 228] on button "Next image" at bounding box center [791, 220] width 22 height 22
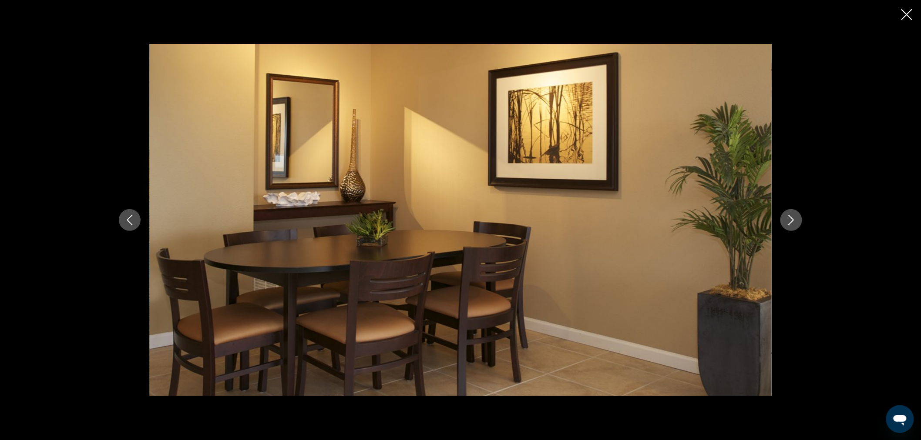
click at [790, 228] on button "Next image" at bounding box center [791, 220] width 22 height 22
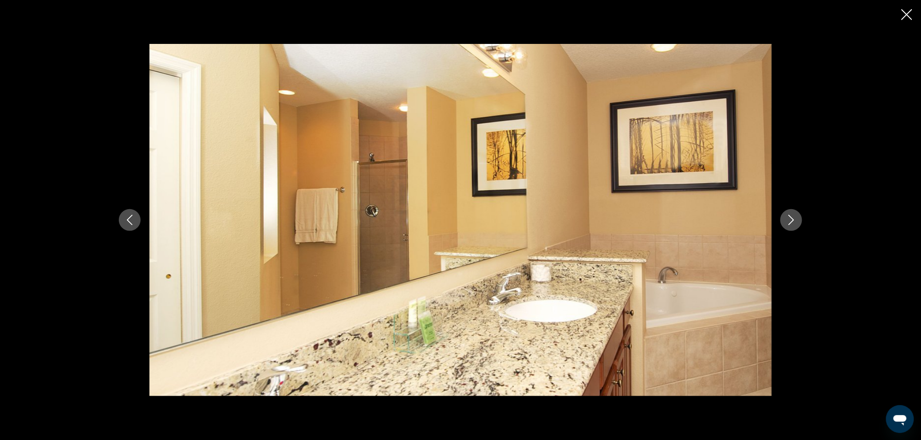
click at [790, 228] on button "Next image" at bounding box center [791, 220] width 22 height 22
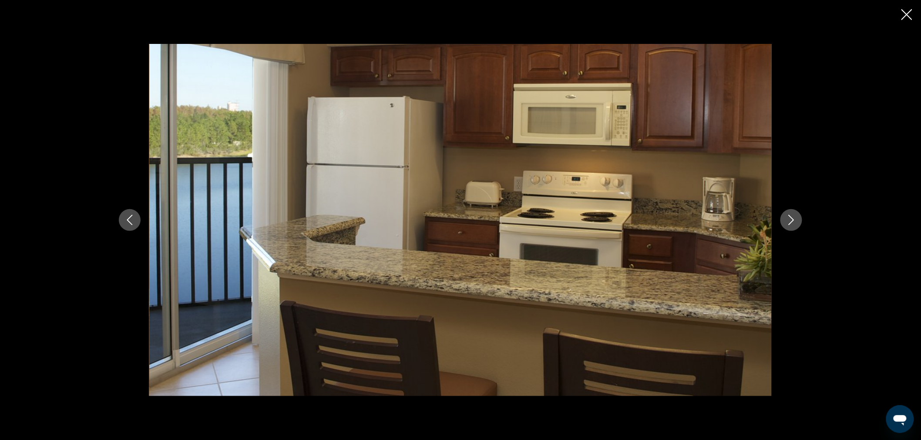
click at [790, 228] on button "Next image" at bounding box center [791, 220] width 22 height 22
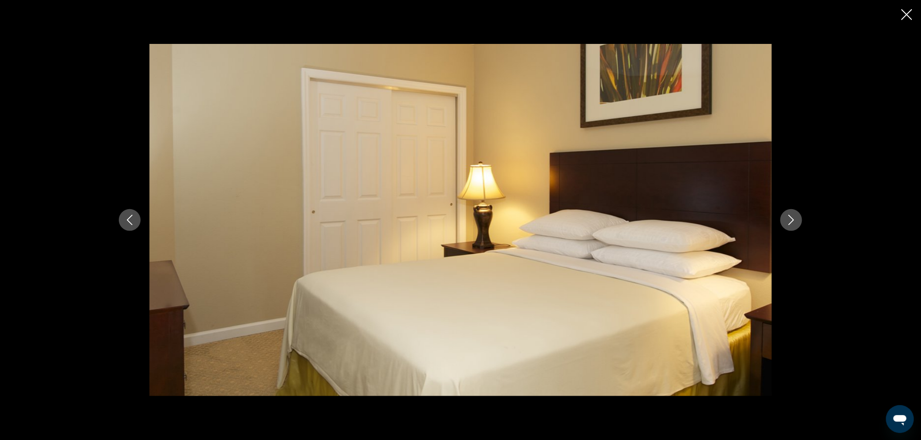
click at [790, 228] on button "Next image" at bounding box center [791, 220] width 22 height 22
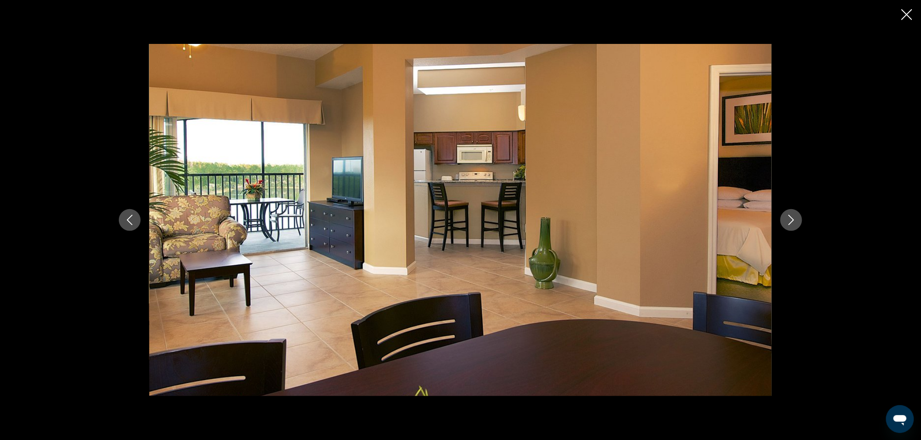
click at [790, 228] on button "Next image" at bounding box center [791, 220] width 22 height 22
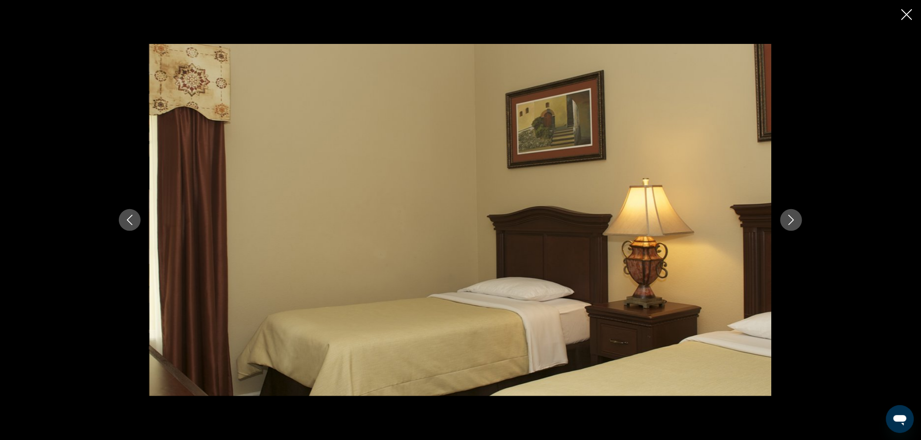
click at [790, 228] on button "Next image" at bounding box center [791, 220] width 22 height 22
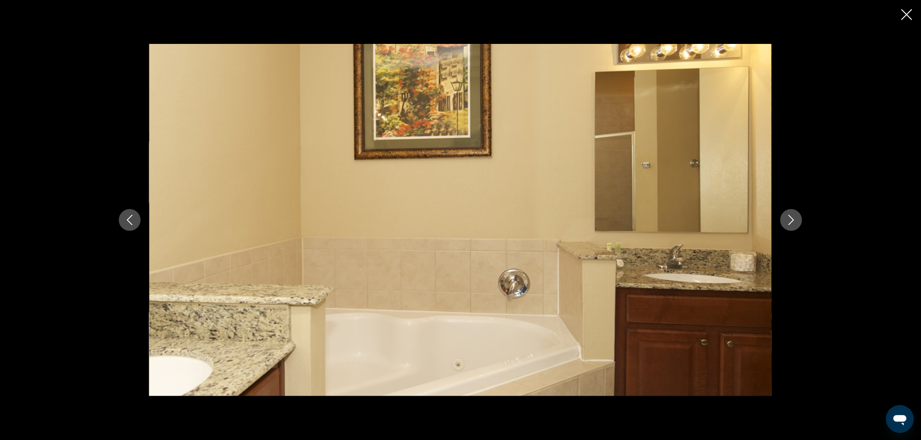
click at [790, 228] on button "Next image" at bounding box center [791, 220] width 22 height 22
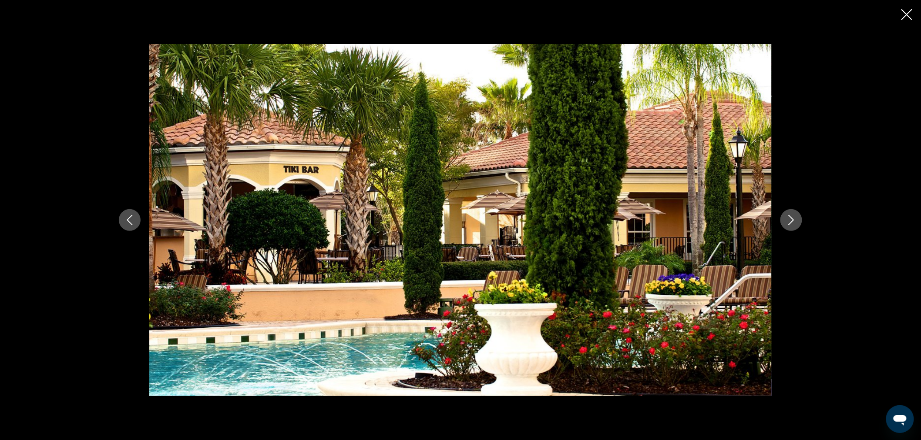
click at [903, 17] on icon "Close slideshow" at bounding box center [906, 14] width 11 height 11
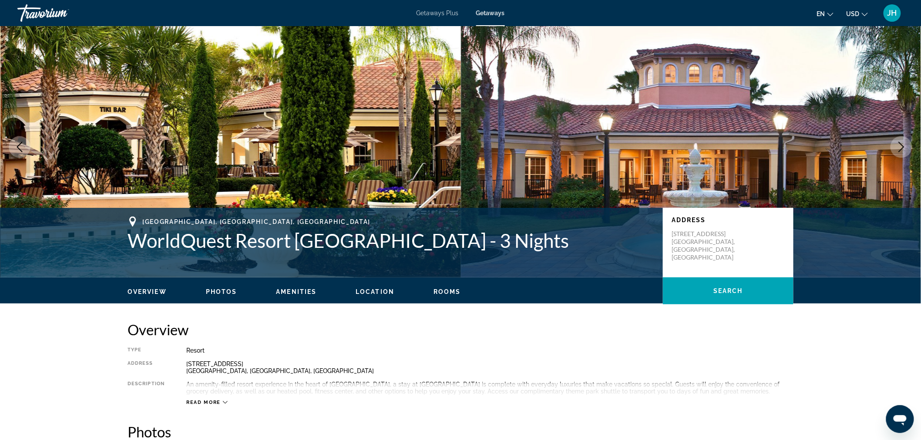
scroll to position [0, 0]
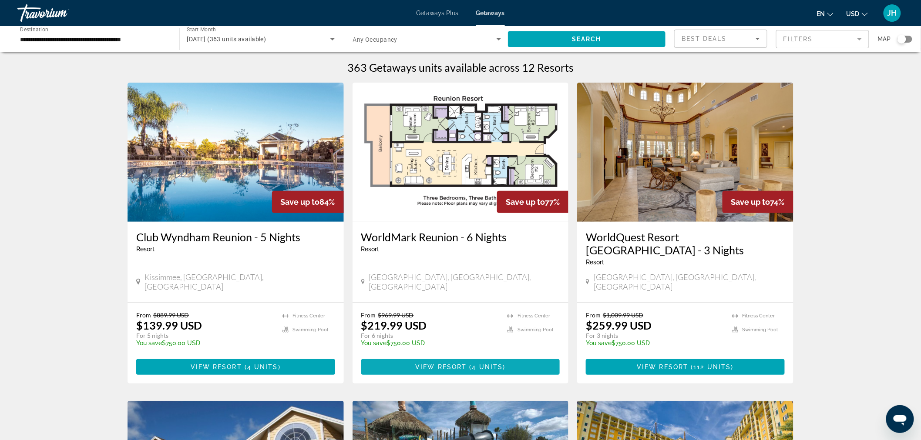
click at [502, 357] on span "Main content" at bounding box center [460, 367] width 199 height 21
click at [419, 357] on span "Main content" at bounding box center [460, 367] width 199 height 21
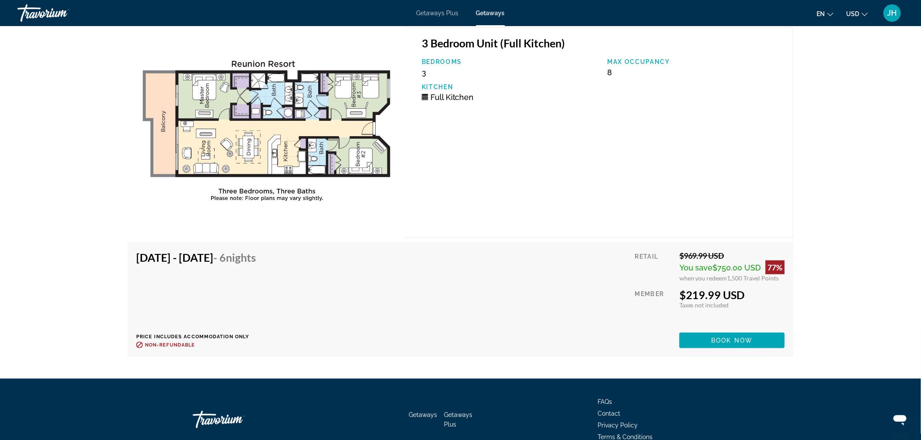
scroll to position [1557, 0]
click at [217, 94] on img "Main content" at bounding box center [266, 132] width 277 height 211
